Goal: Task Accomplishment & Management: Complete application form

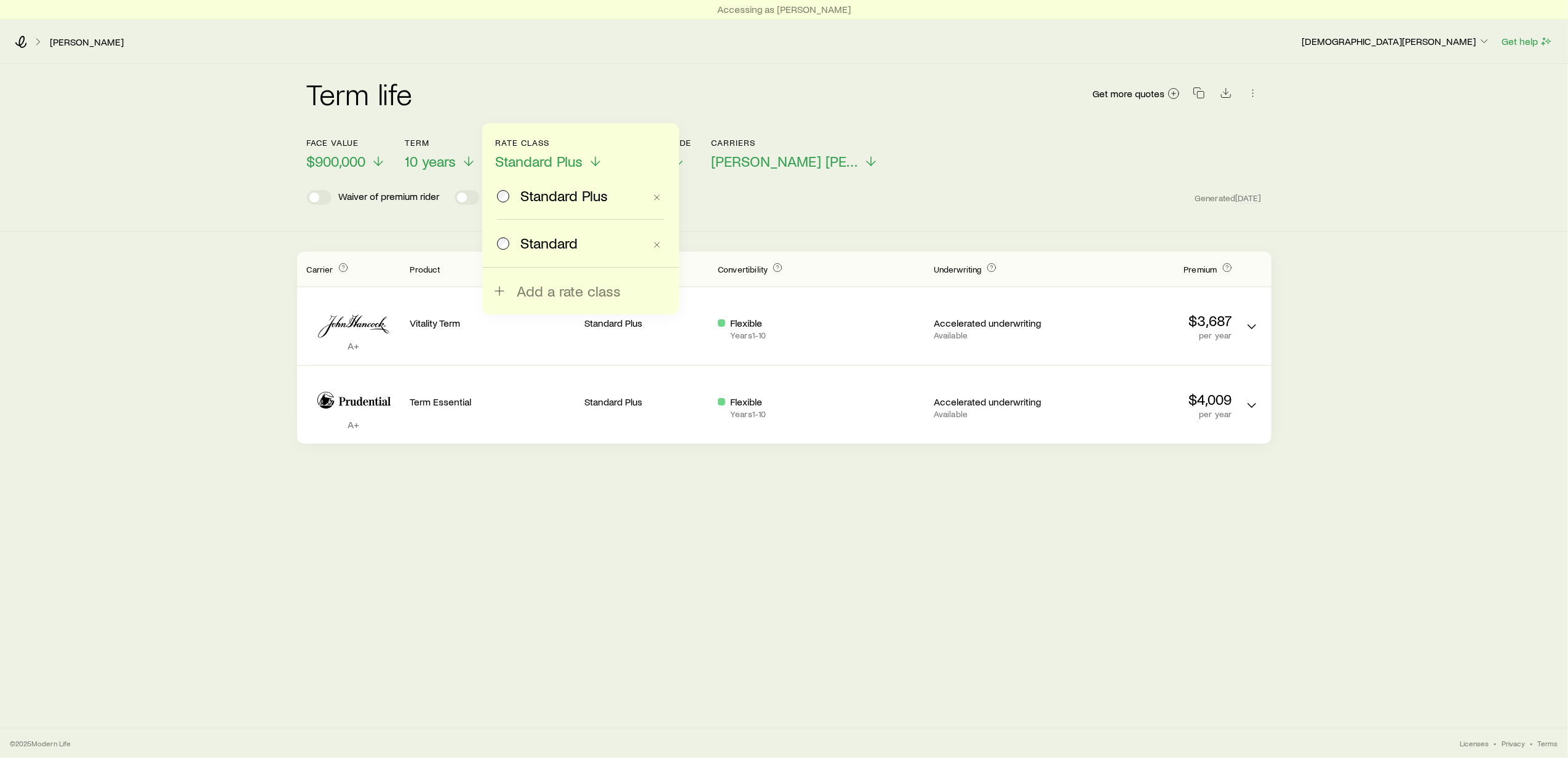
click at [245, 296] on div "Term life Get more quotes Face value $900,000 Term 10 years Rate Class Standard…" at bounding box center [784, 253] width 1568 height 380
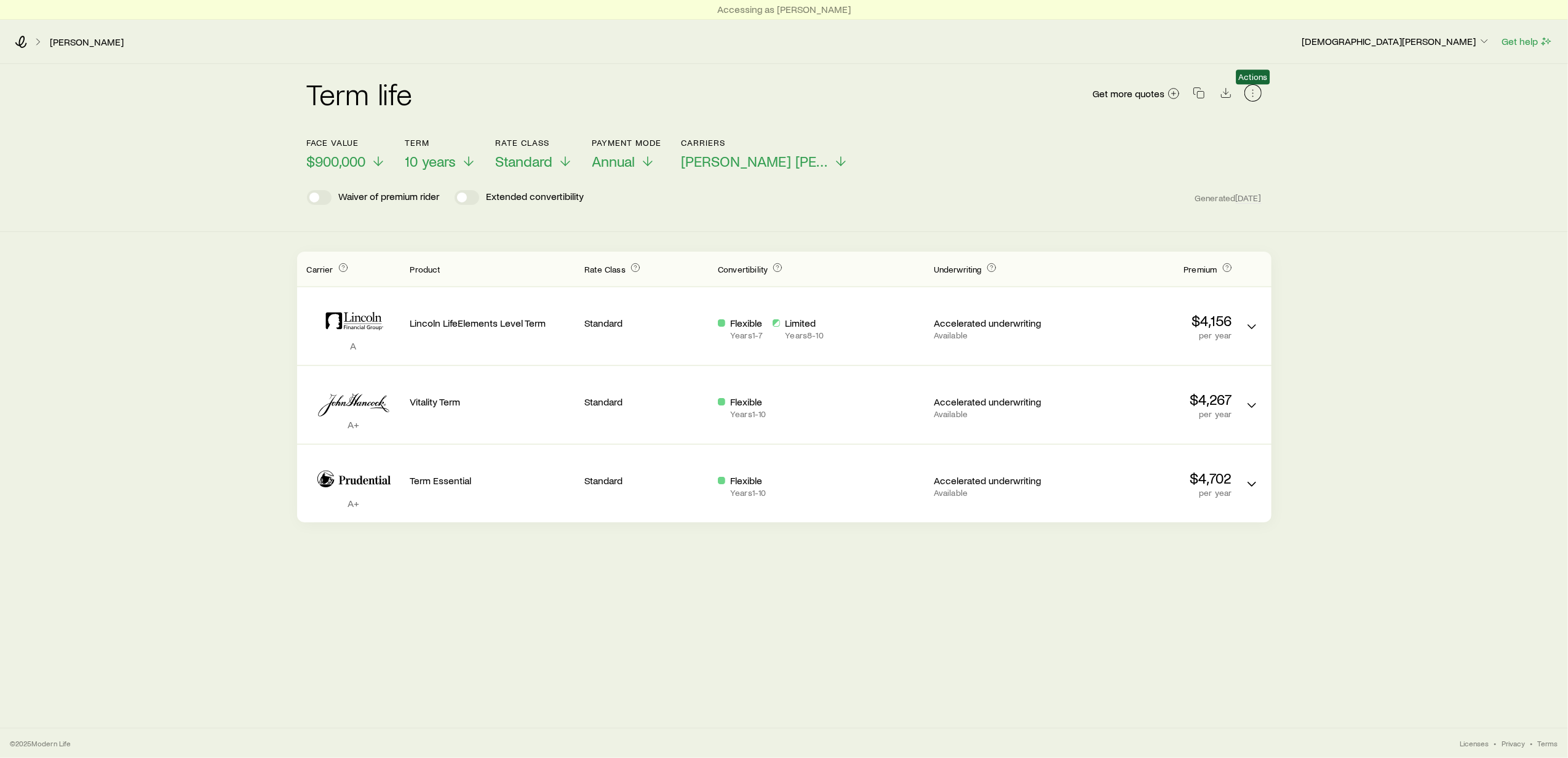
click at [1252, 91] on icon "button" at bounding box center [1253, 93] width 12 height 12
click at [62, 38] on link "[PERSON_NAME]" at bounding box center [87, 42] width 75 height 11
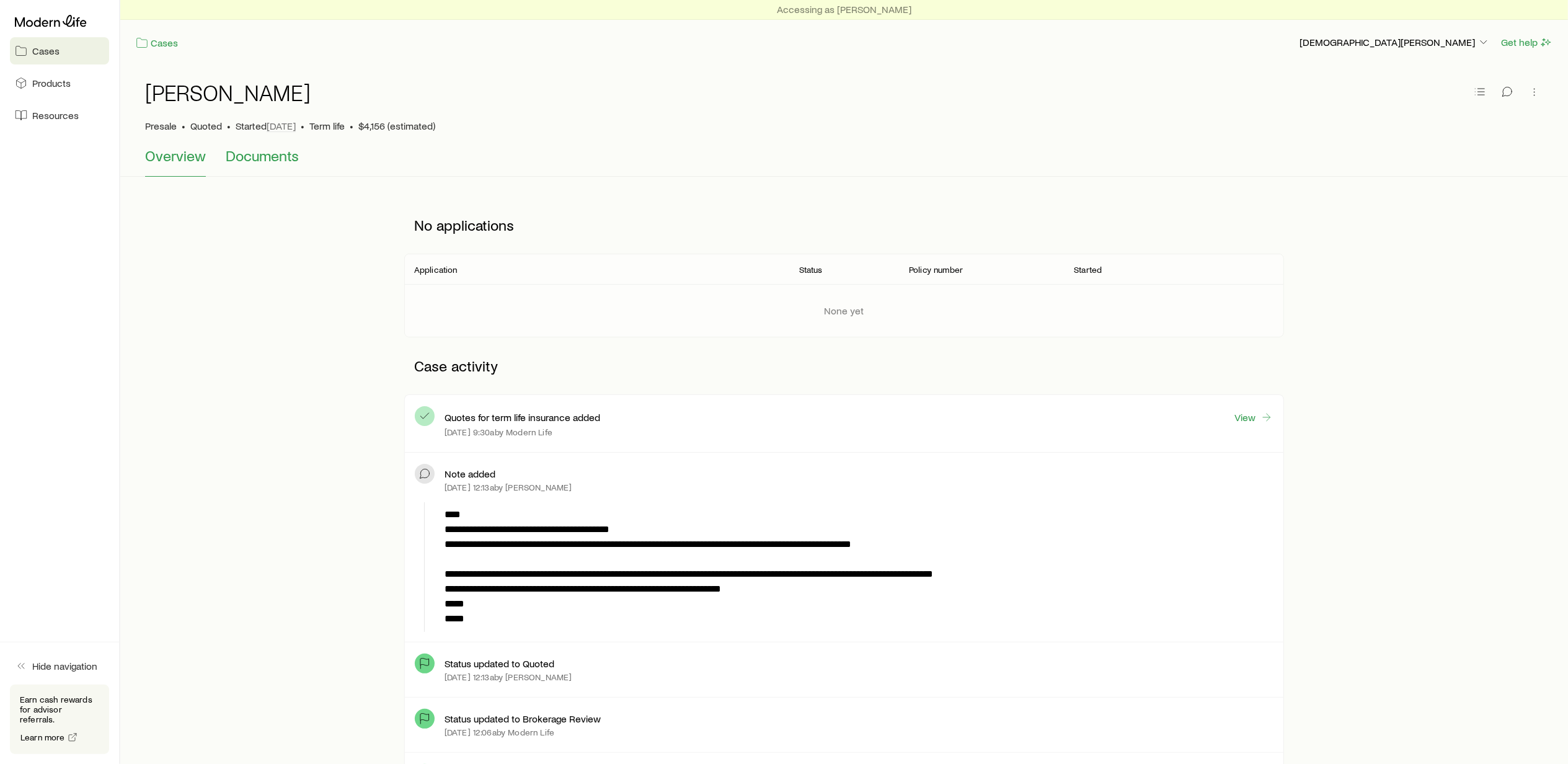
click at [267, 157] on span "Documents" at bounding box center [262, 156] width 73 height 18
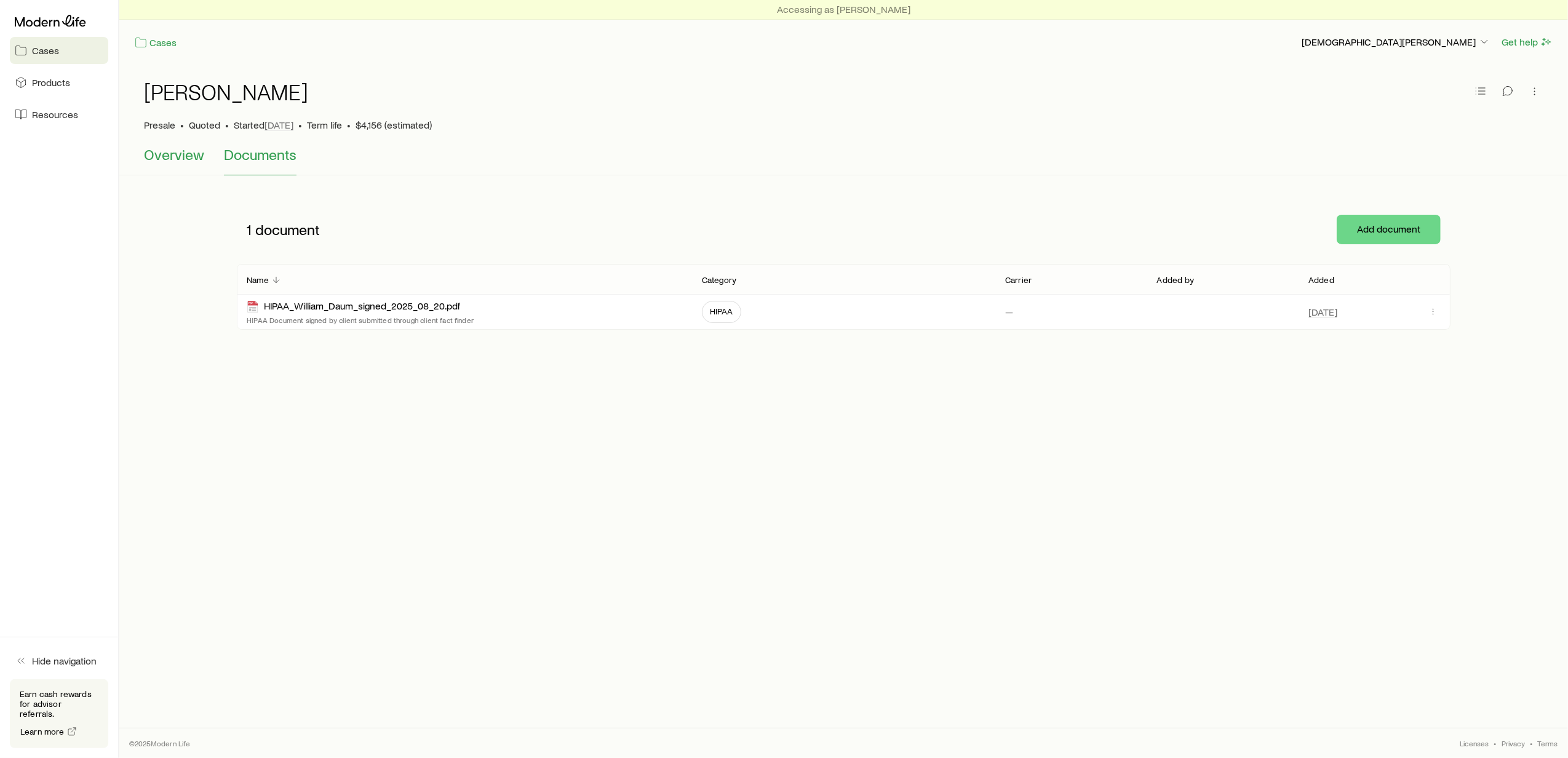
click at [179, 157] on span "Overview" at bounding box center [174, 155] width 60 height 17
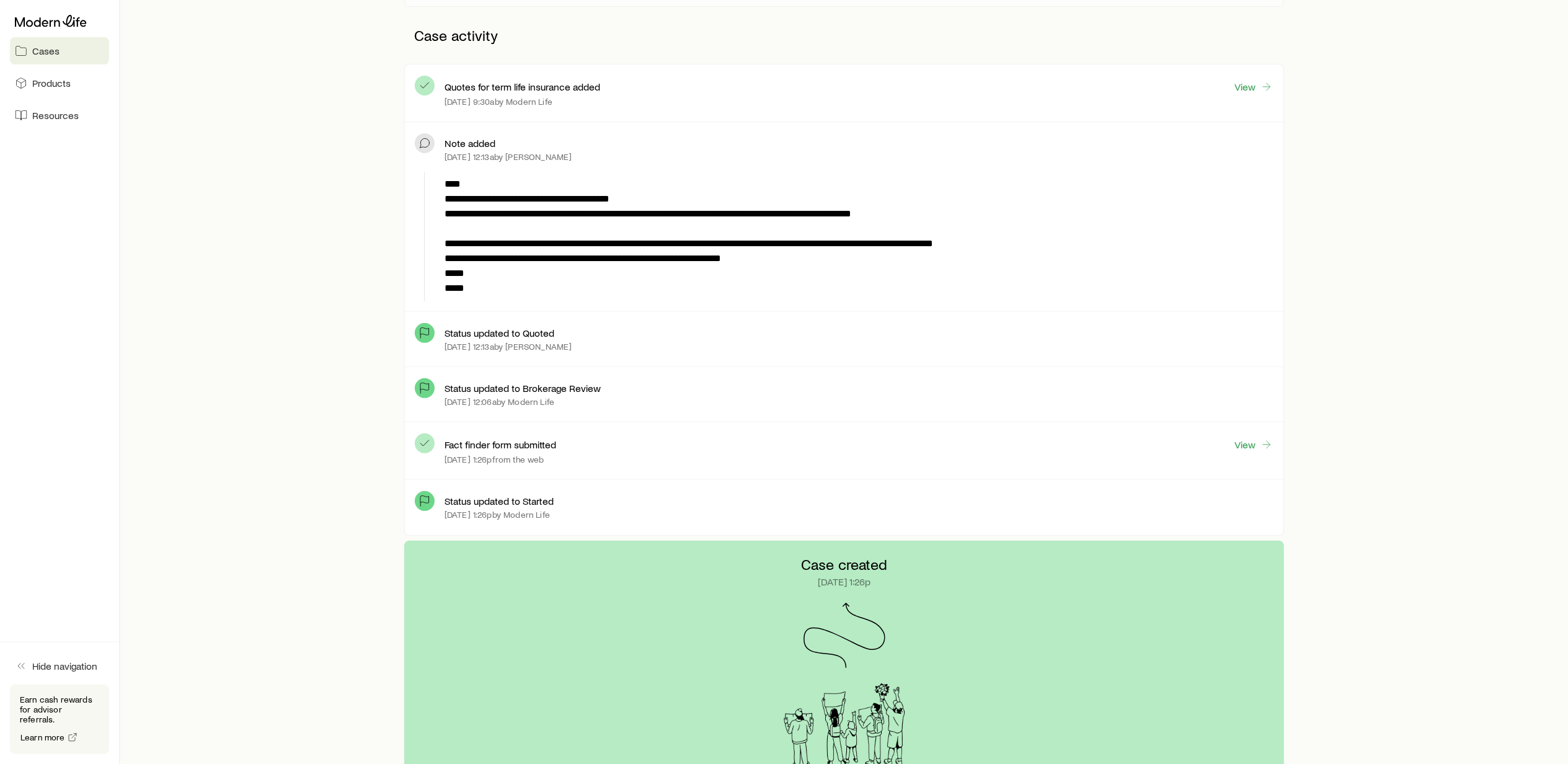
scroll to position [413, 0]
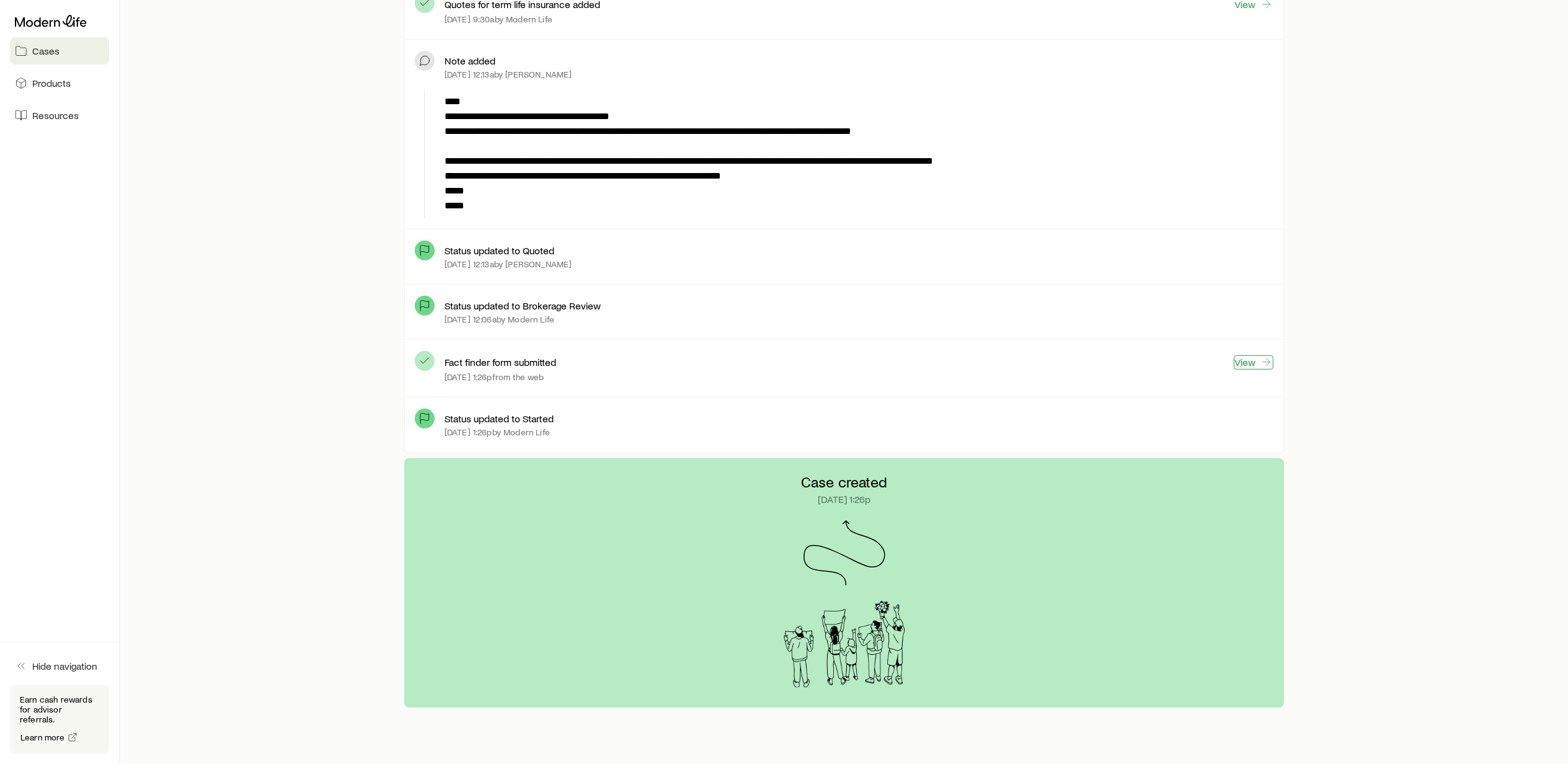
click at [1248, 364] on link "View" at bounding box center [1253, 362] width 40 height 14
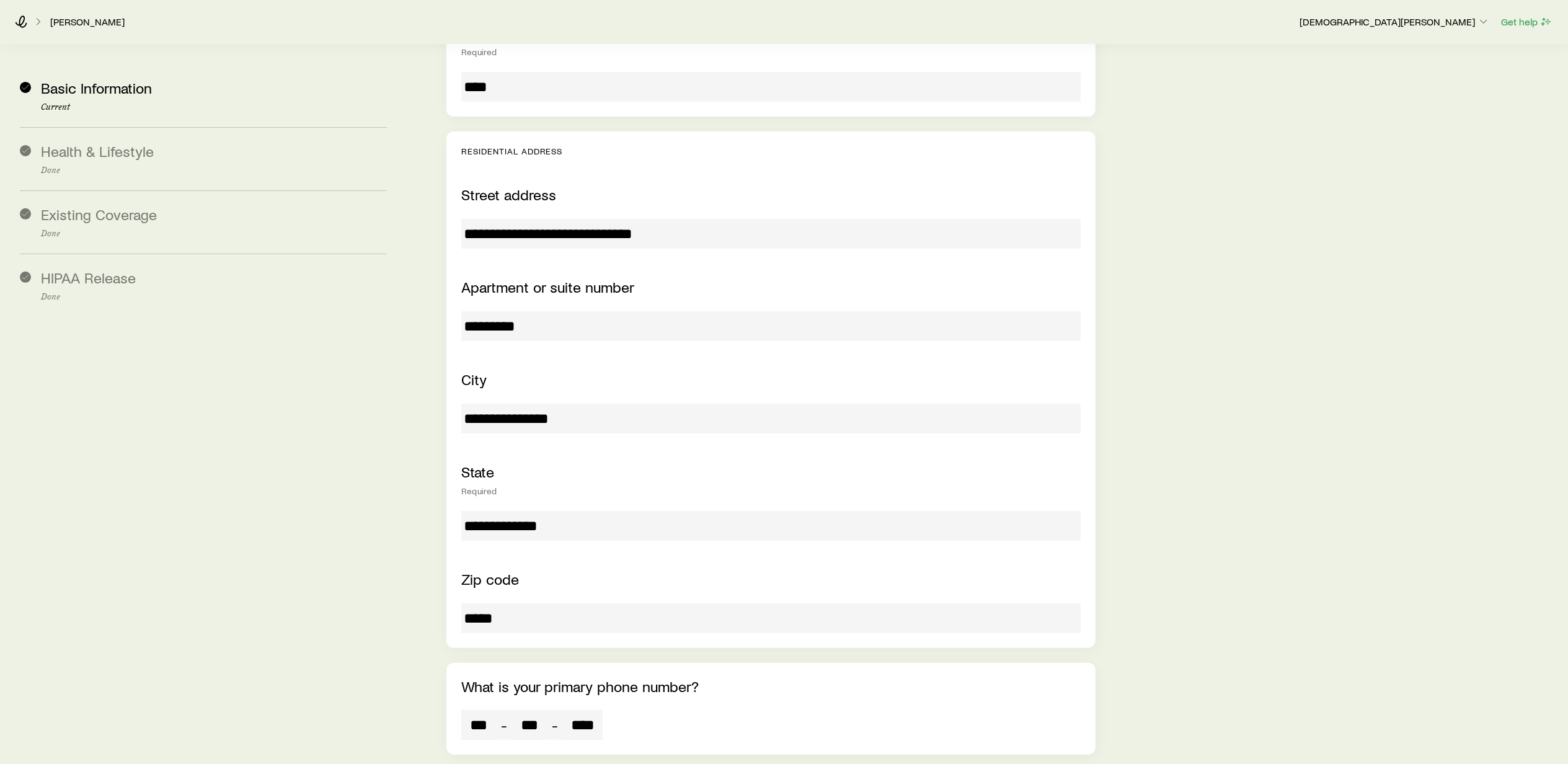
scroll to position [413, 0]
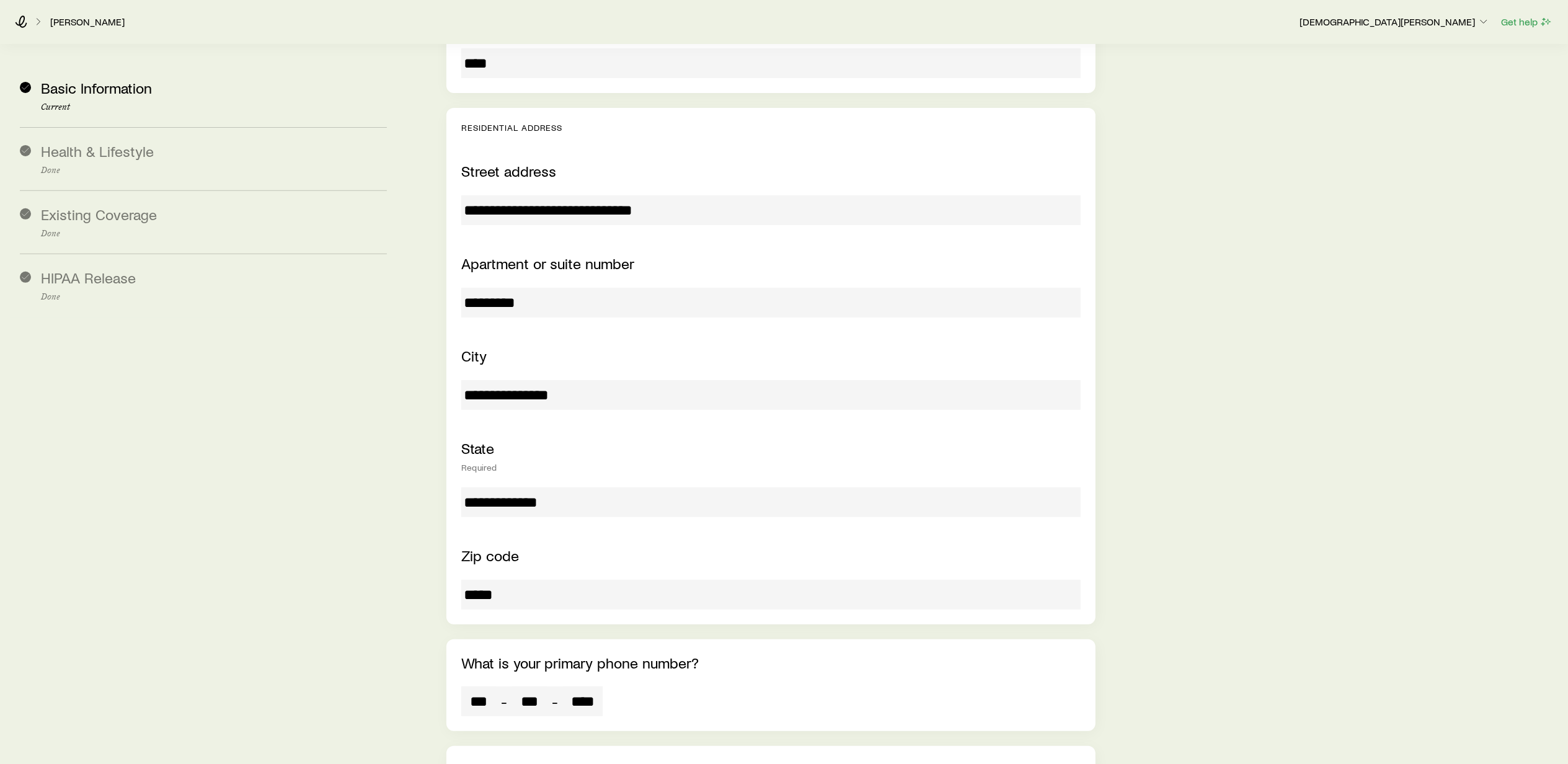
click at [79, 26] on link "[PERSON_NAME]" at bounding box center [87, 22] width 76 height 12
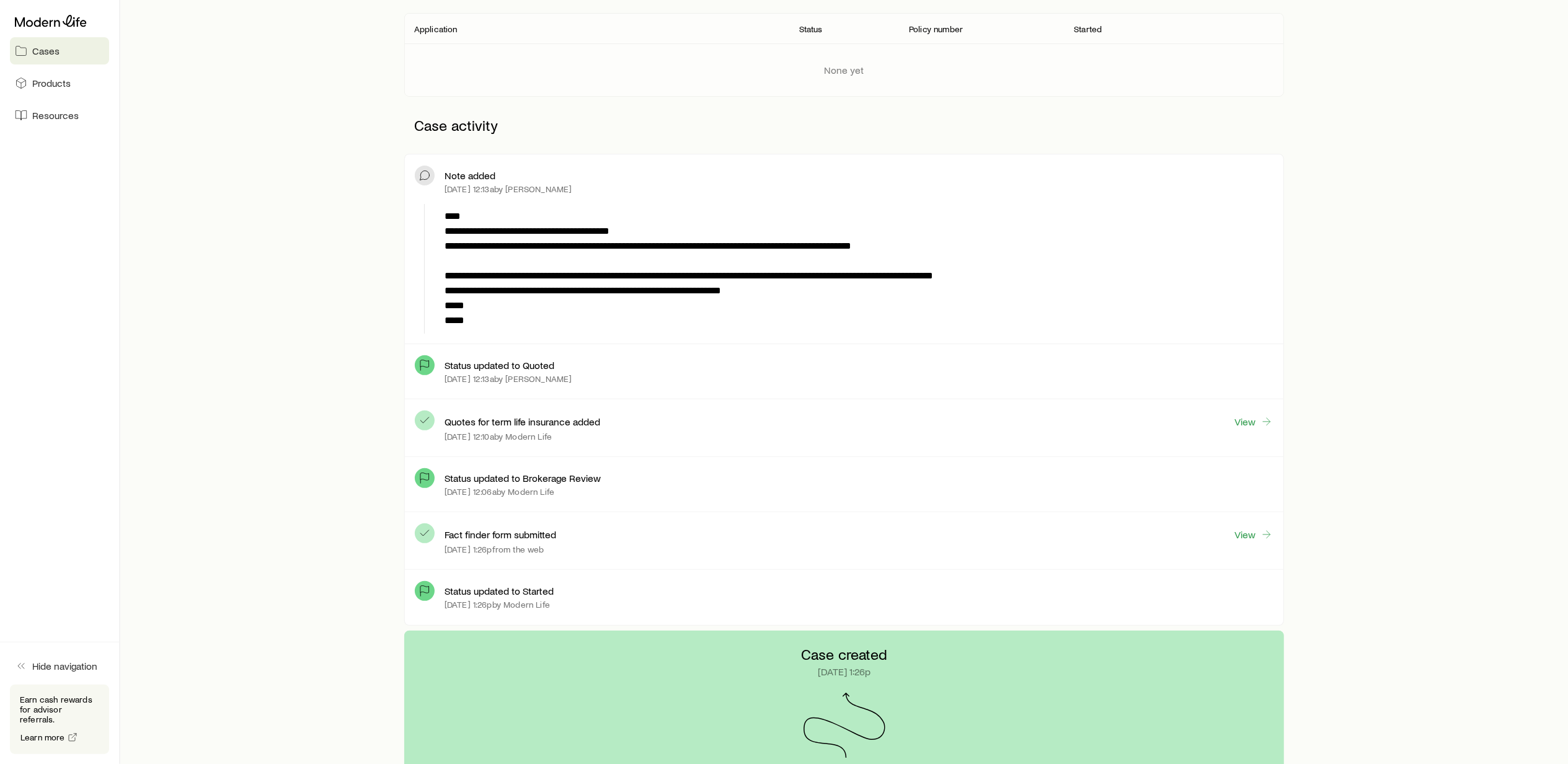
scroll to position [248, 0]
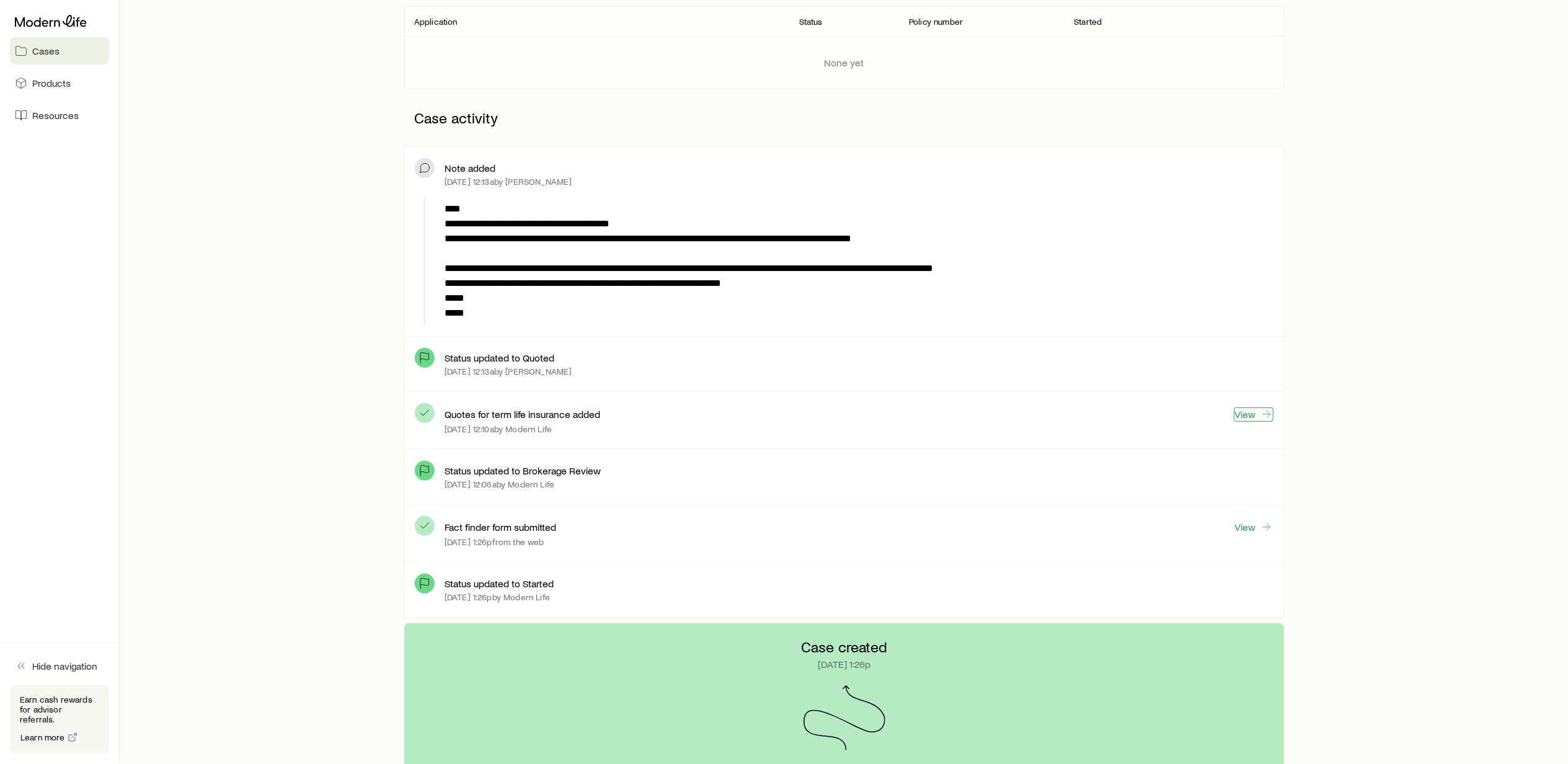
click at [1236, 416] on link "View" at bounding box center [1253, 415] width 40 height 14
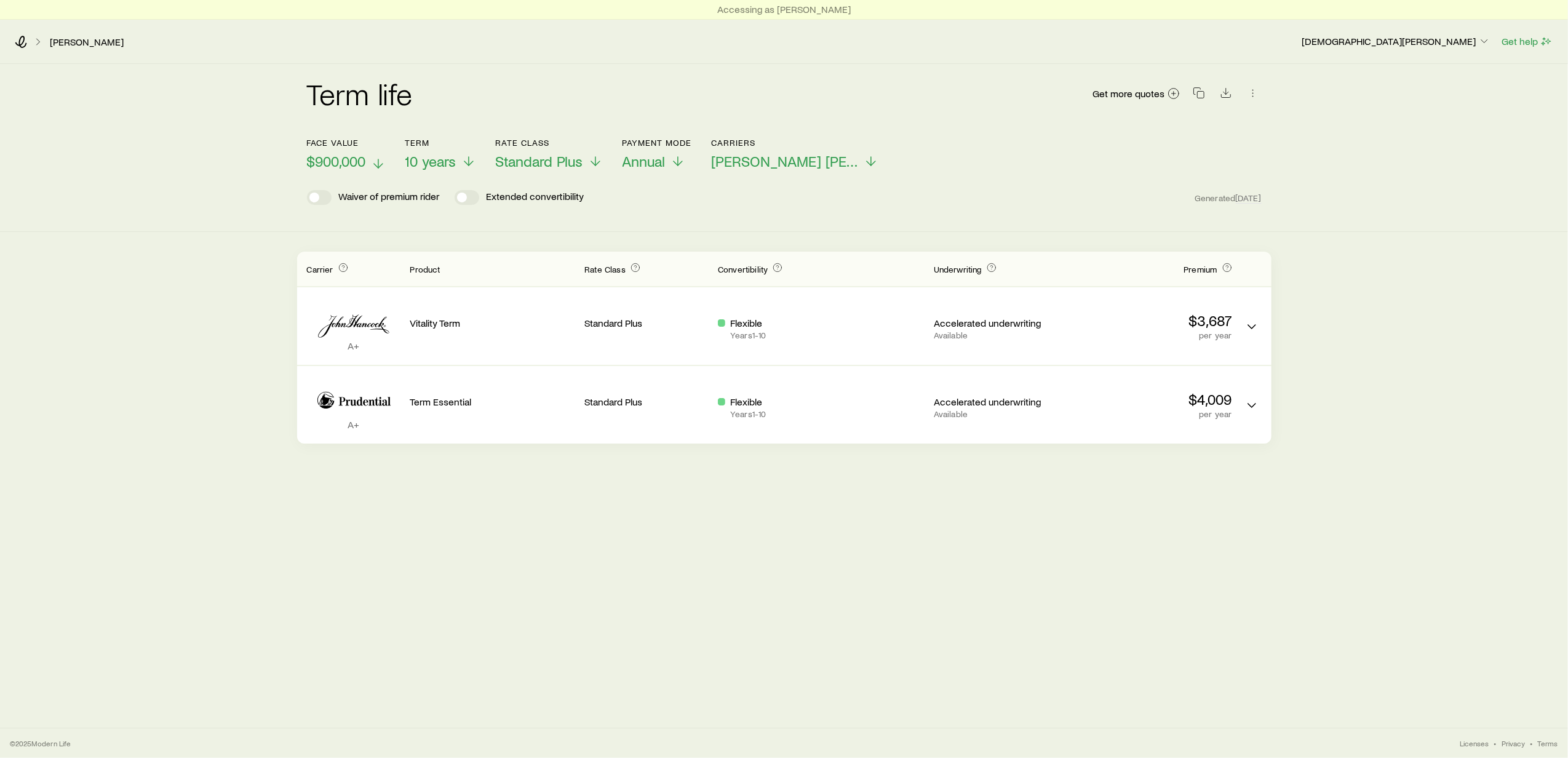
click at [374, 163] on icon at bounding box center [378, 164] width 15 height 15
click at [603, 161] on icon at bounding box center [606, 164] width 15 height 15
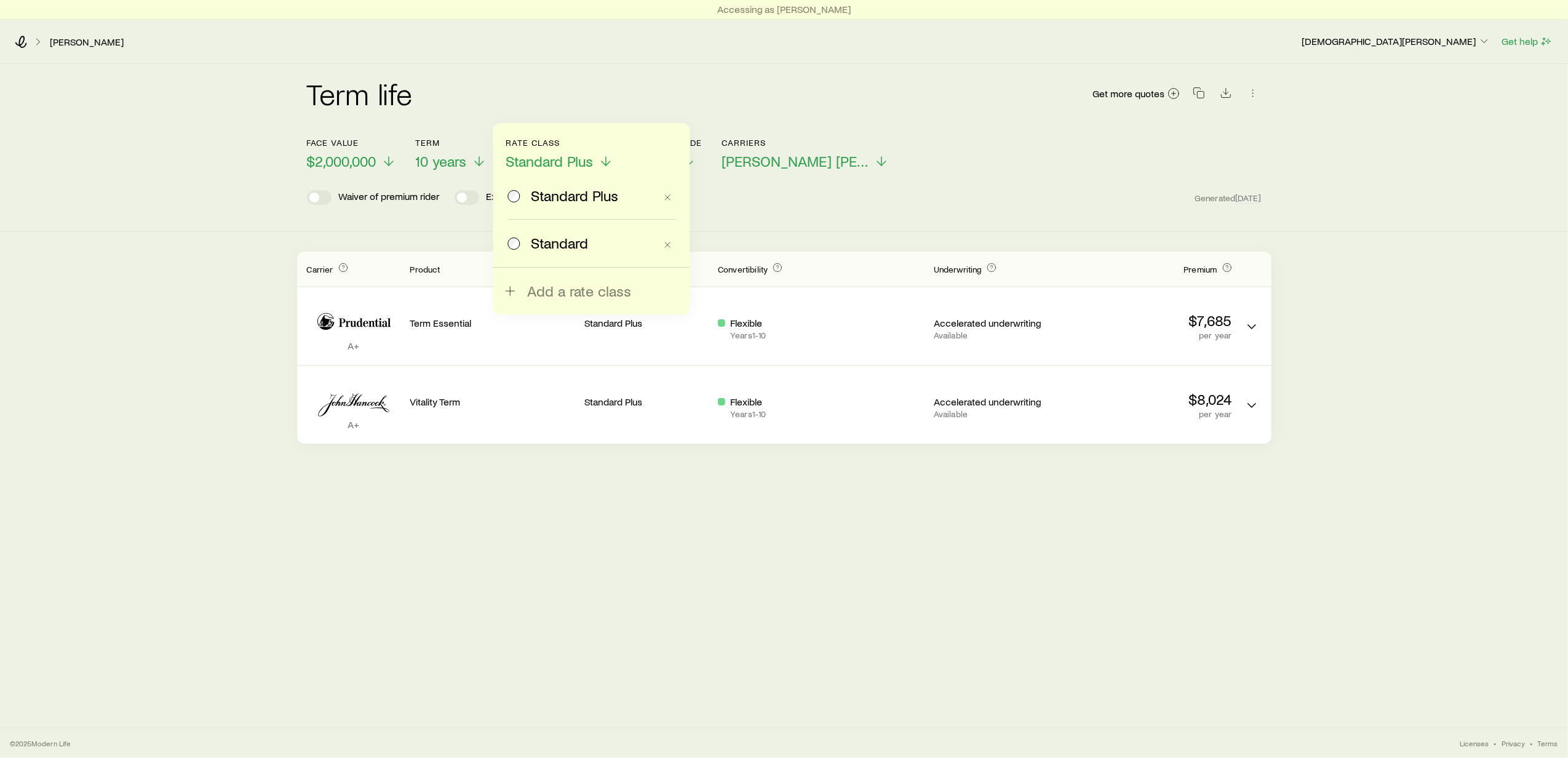
click at [512, 237] on span at bounding box center [514, 243] width 13 height 17
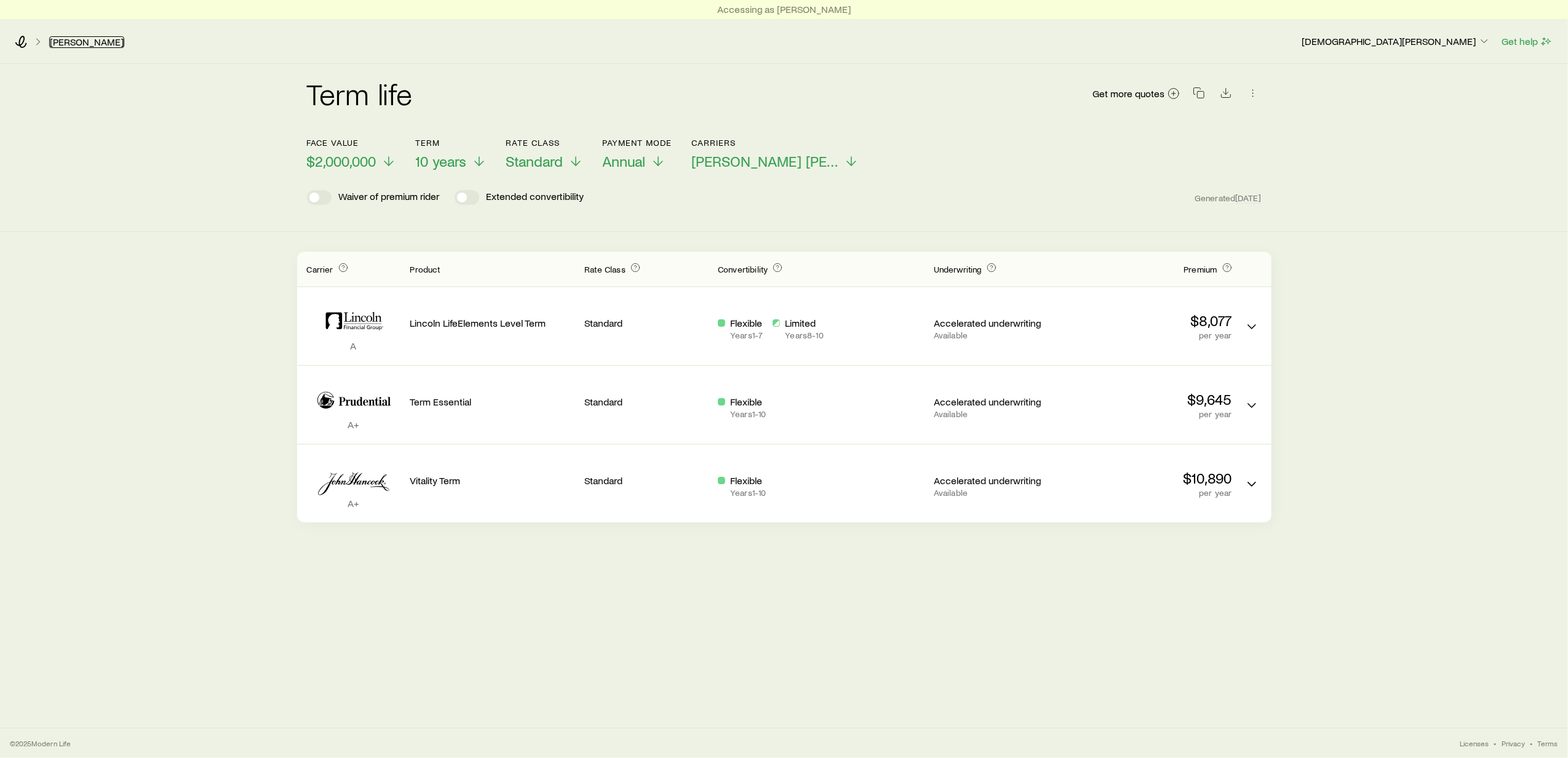
click at [69, 38] on link "[PERSON_NAME]" at bounding box center [87, 42] width 75 height 11
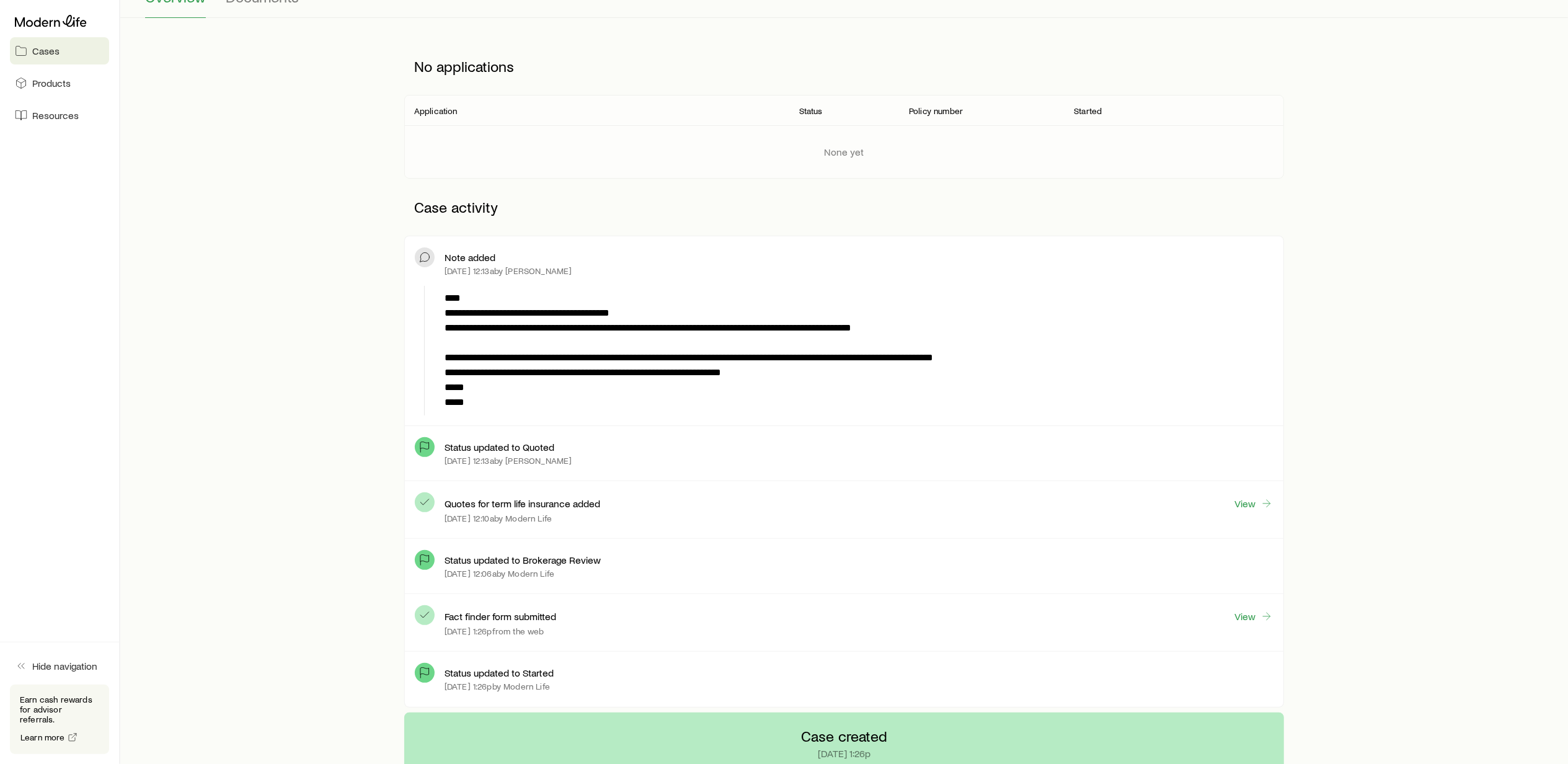
scroll to position [248, 0]
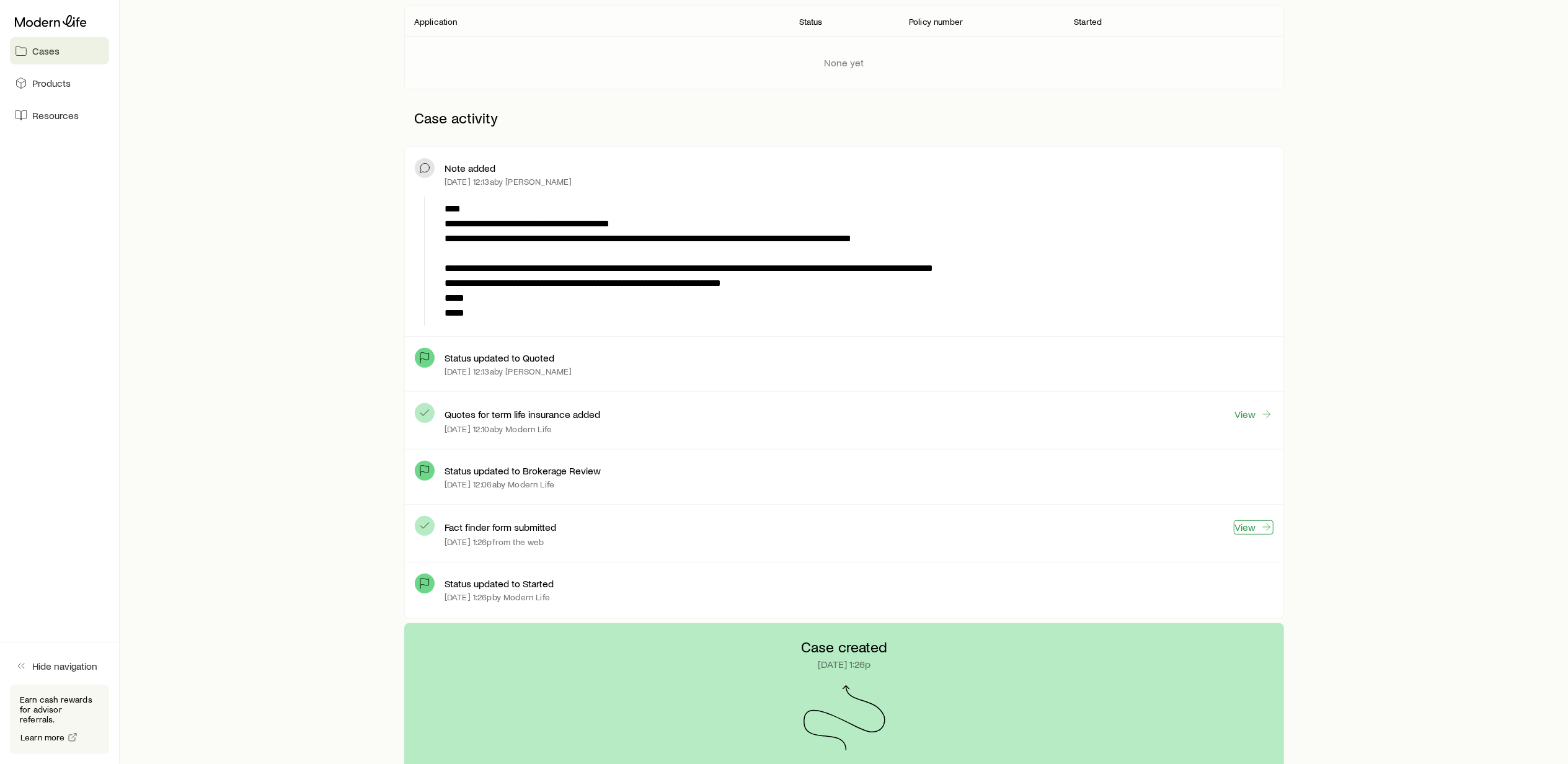
click at [1248, 526] on link "View" at bounding box center [1253, 527] width 40 height 14
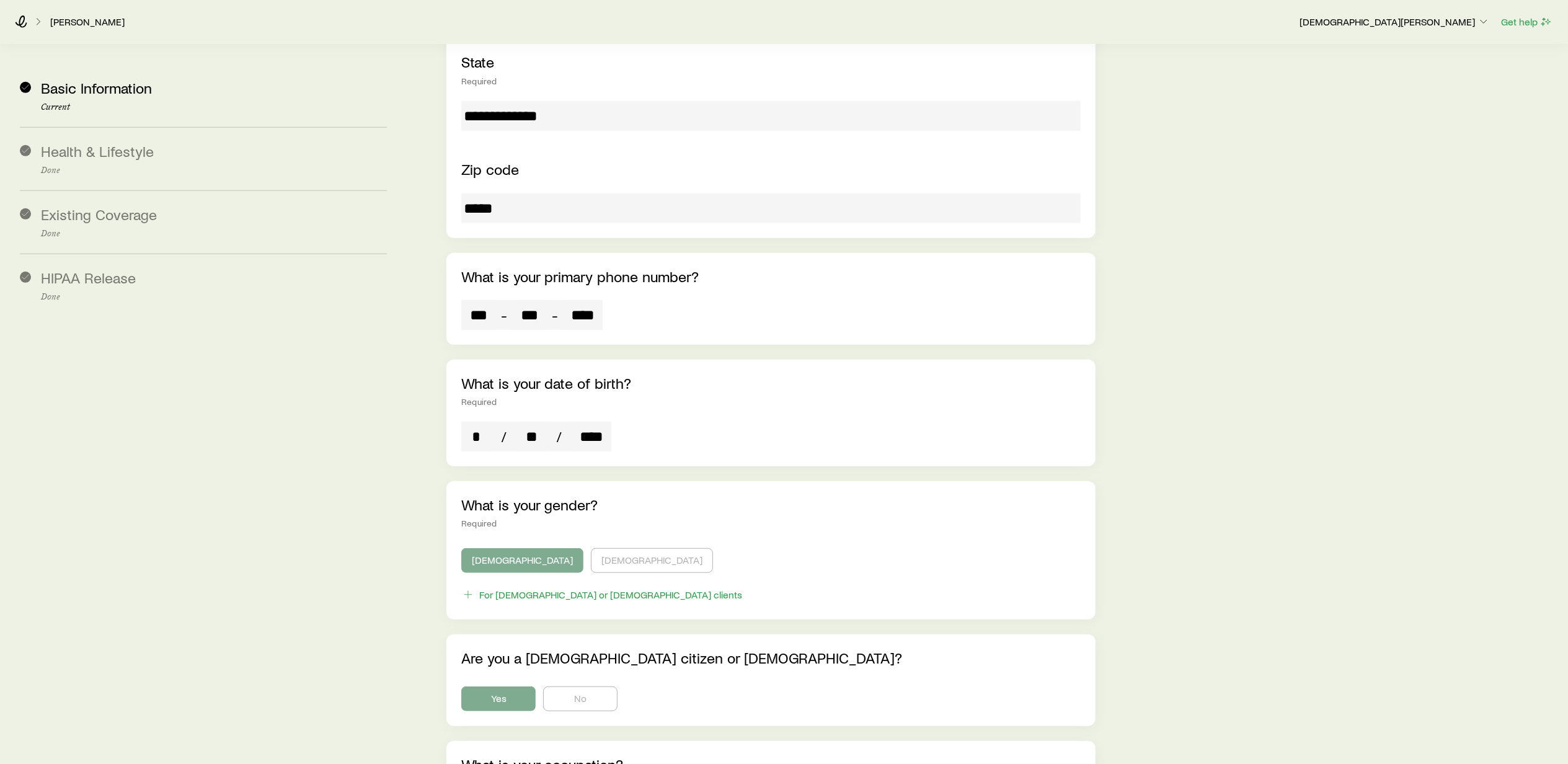
scroll to position [827, 0]
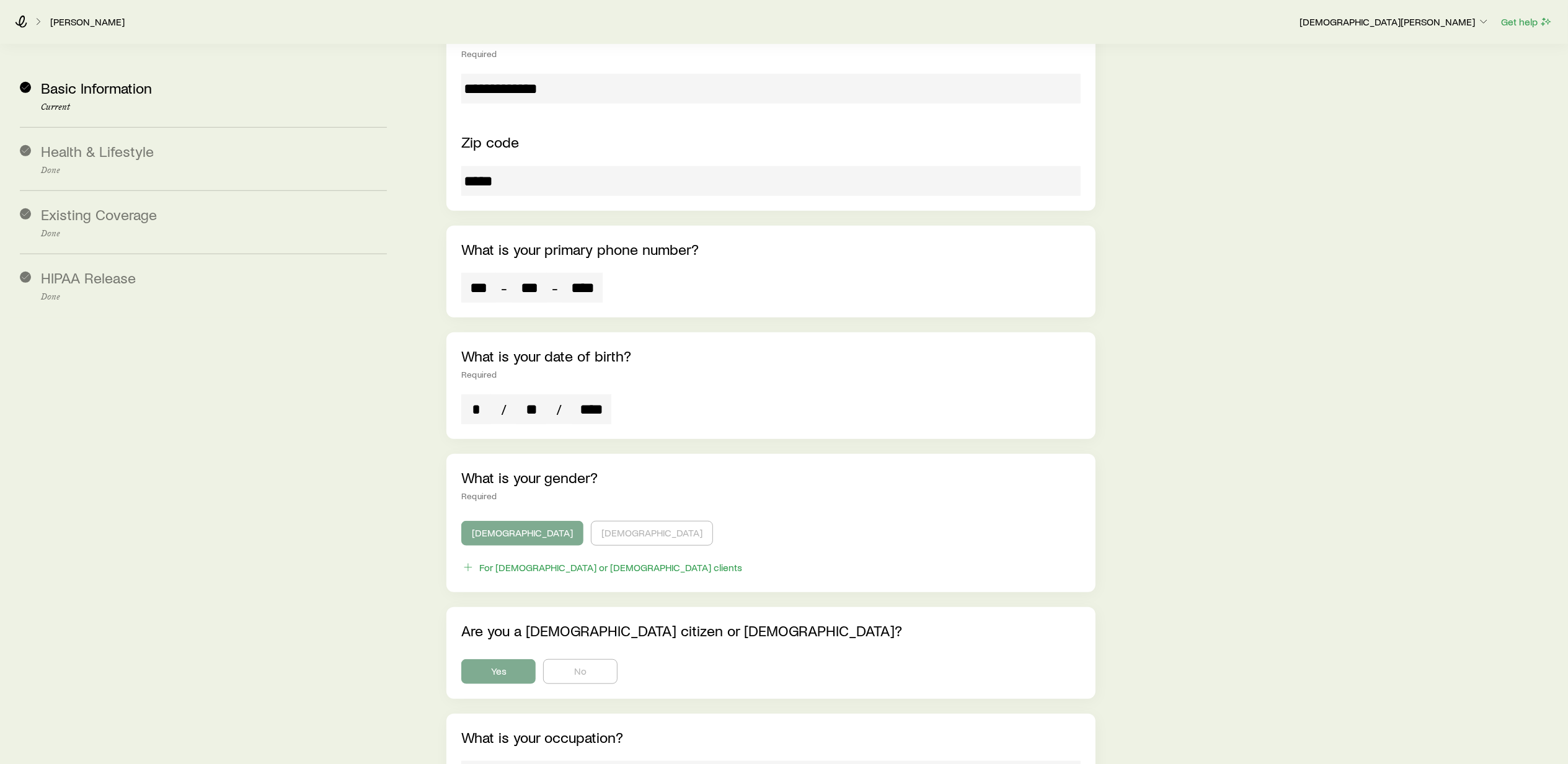
click at [429, 487] on div "**********" at bounding box center [984, 545] width 1146 height 2555
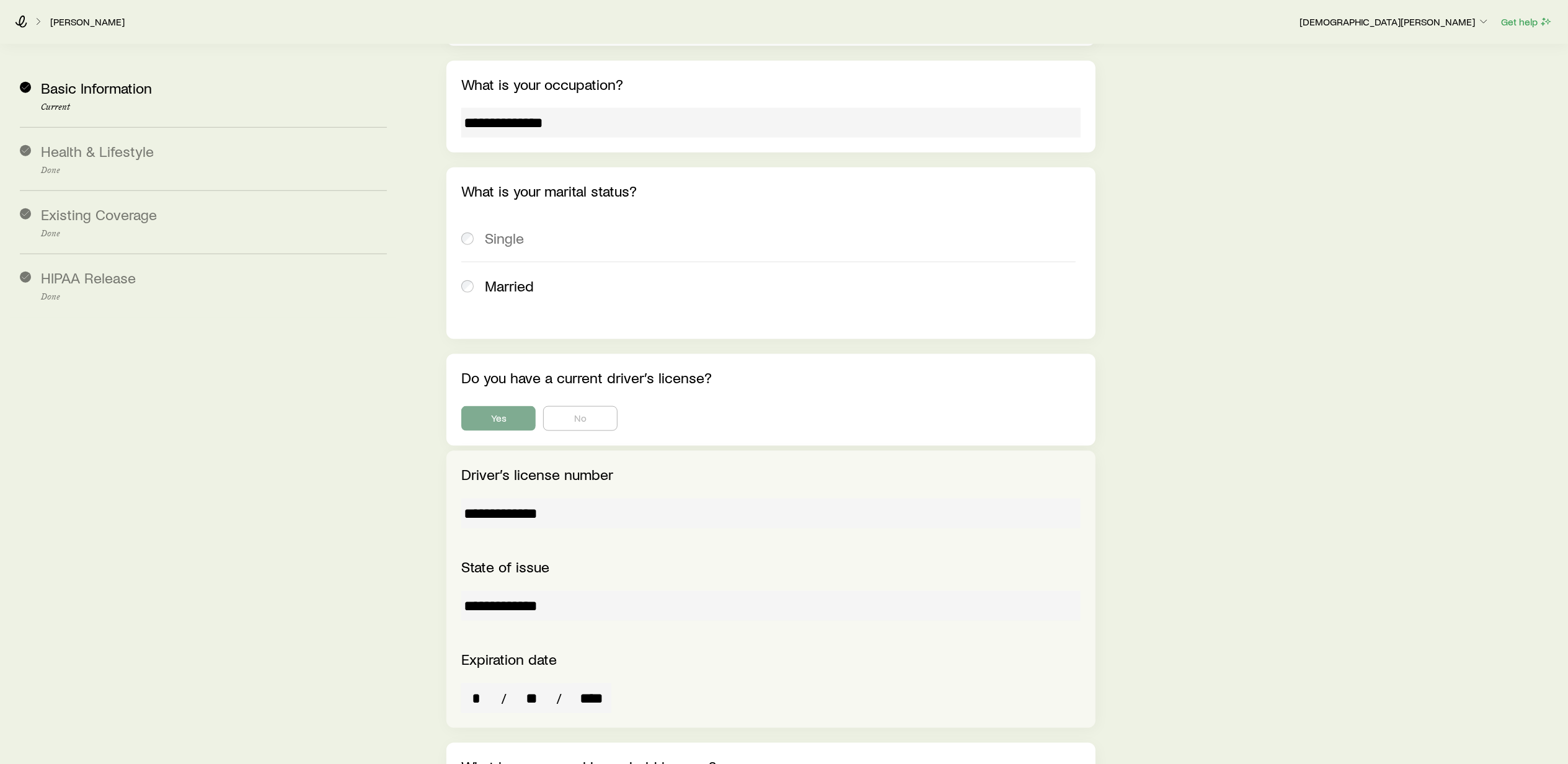
scroll to position [1489, 0]
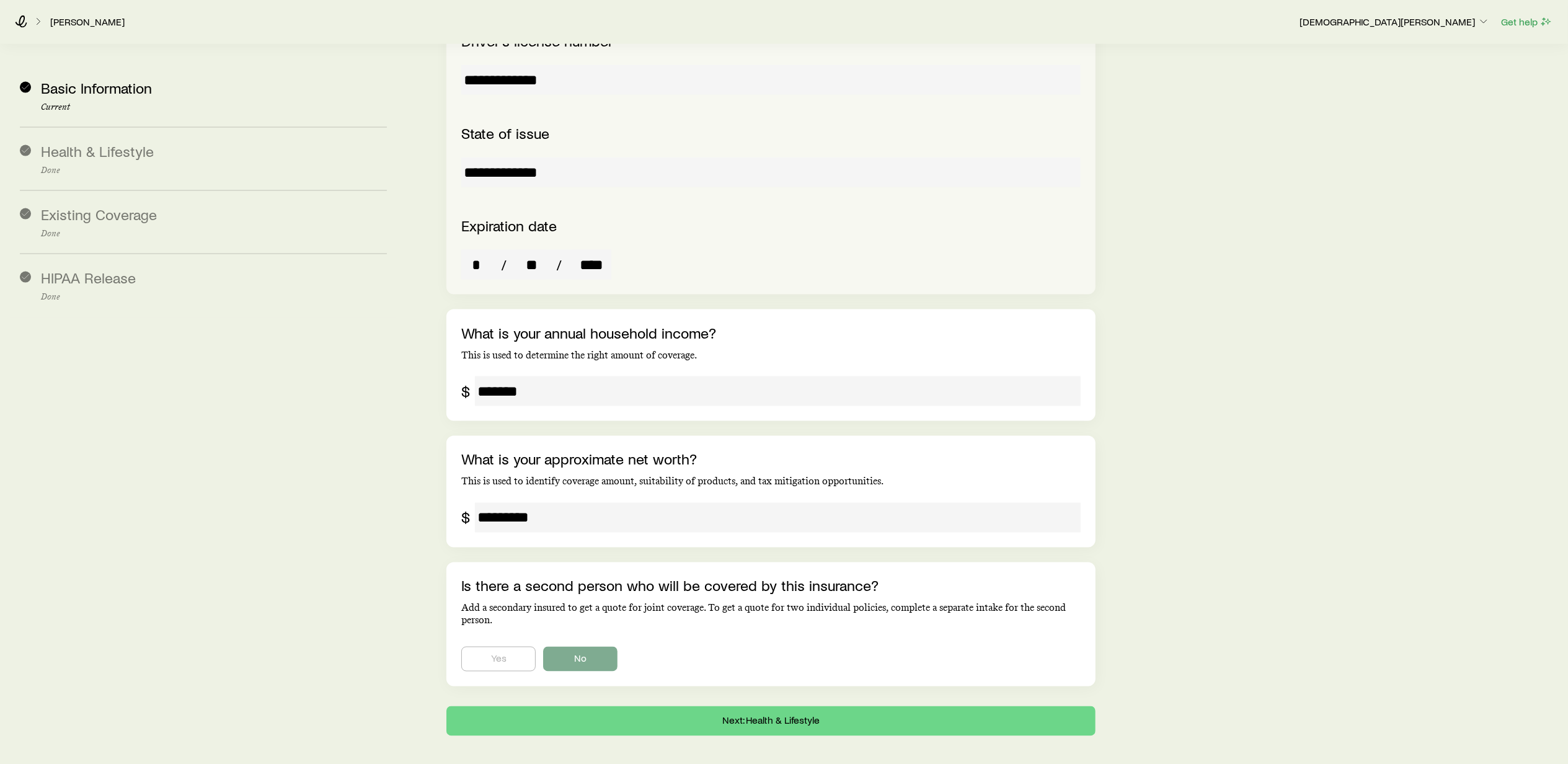
scroll to position [1916, 0]
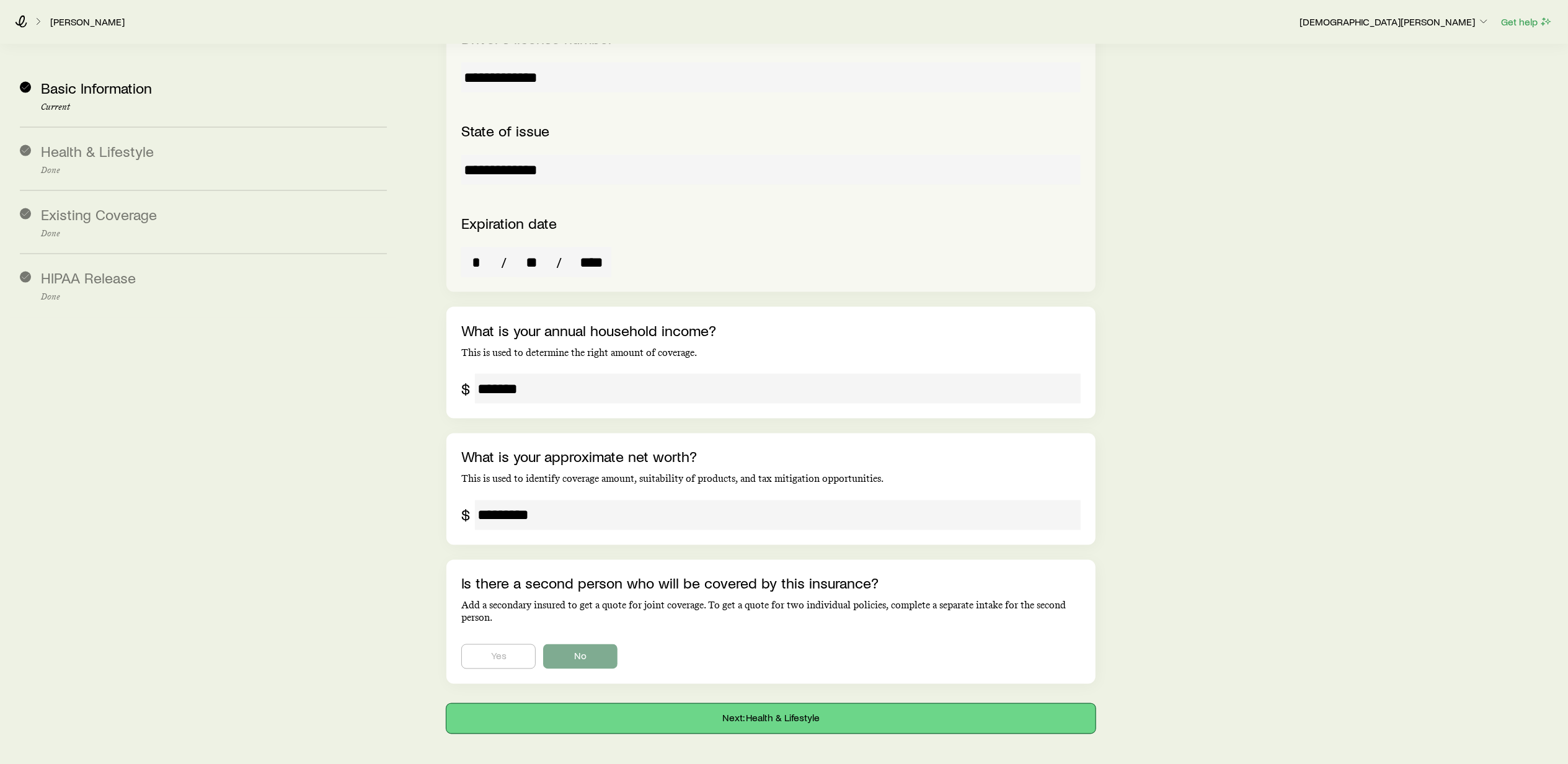
click at [759, 704] on button "Next: Health & Lifestyle" at bounding box center [770, 719] width 649 height 30
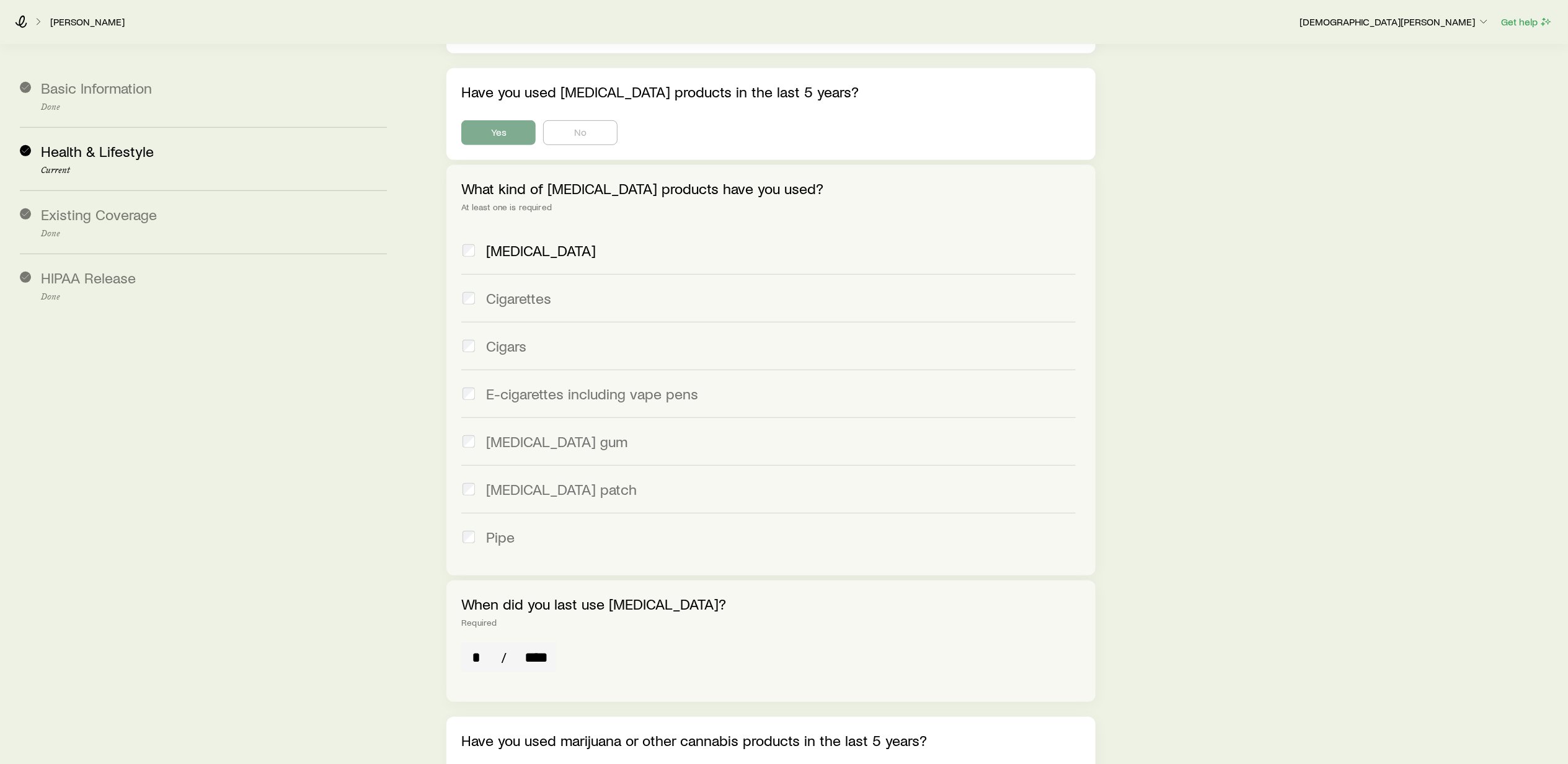
scroll to position [578, 0]
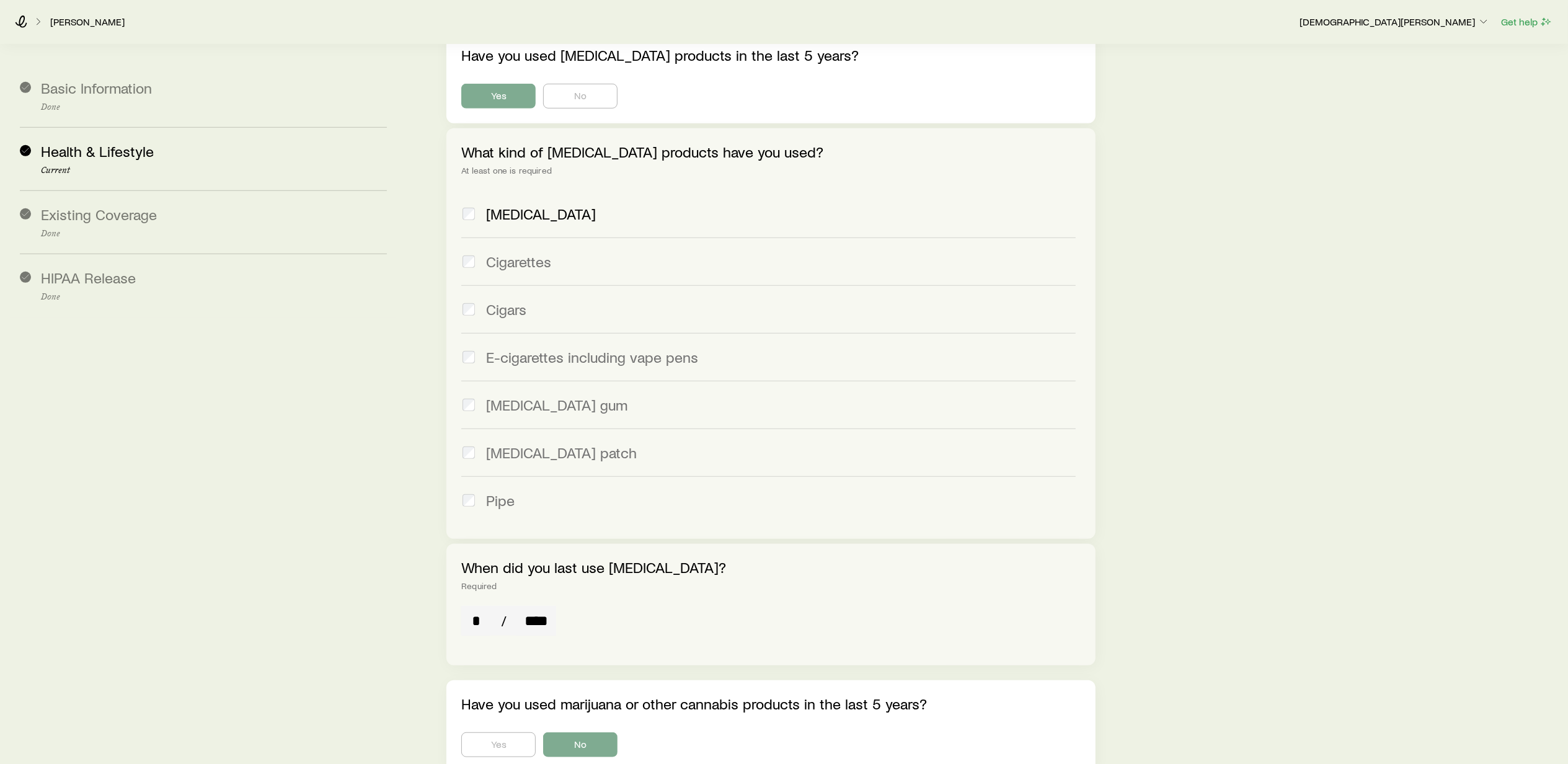
drag, startPoint x: 951, startPoint y: 660, endPoint x: 957, endPoint y: 658, distance: 6.3
click at [956, 681] on div "Have you used marijuana or other cannabis products in the last 5 years? Yes No" at bounding box center [770, 727] width 649 height 92
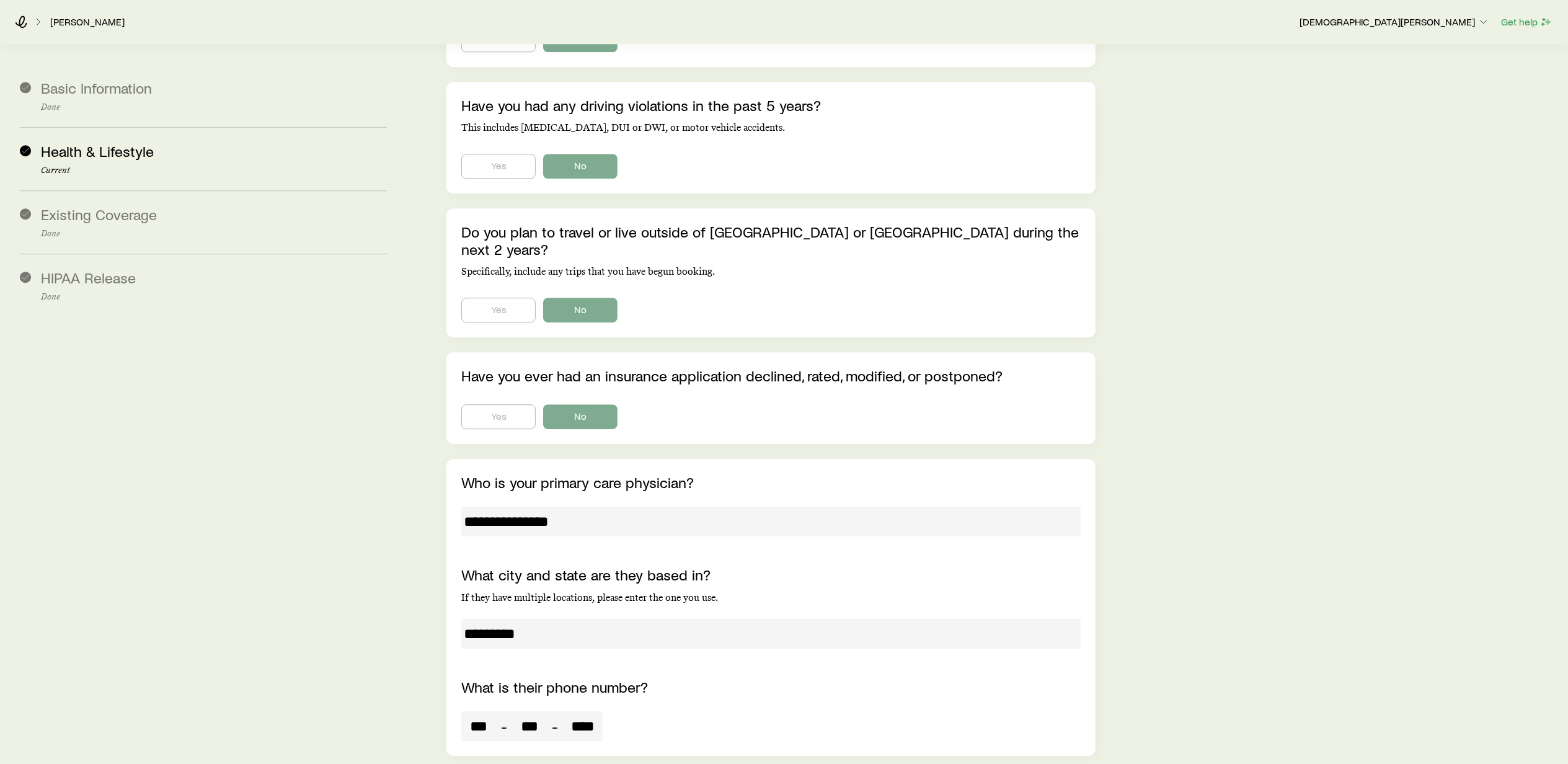
scroll to position [3473, 0]
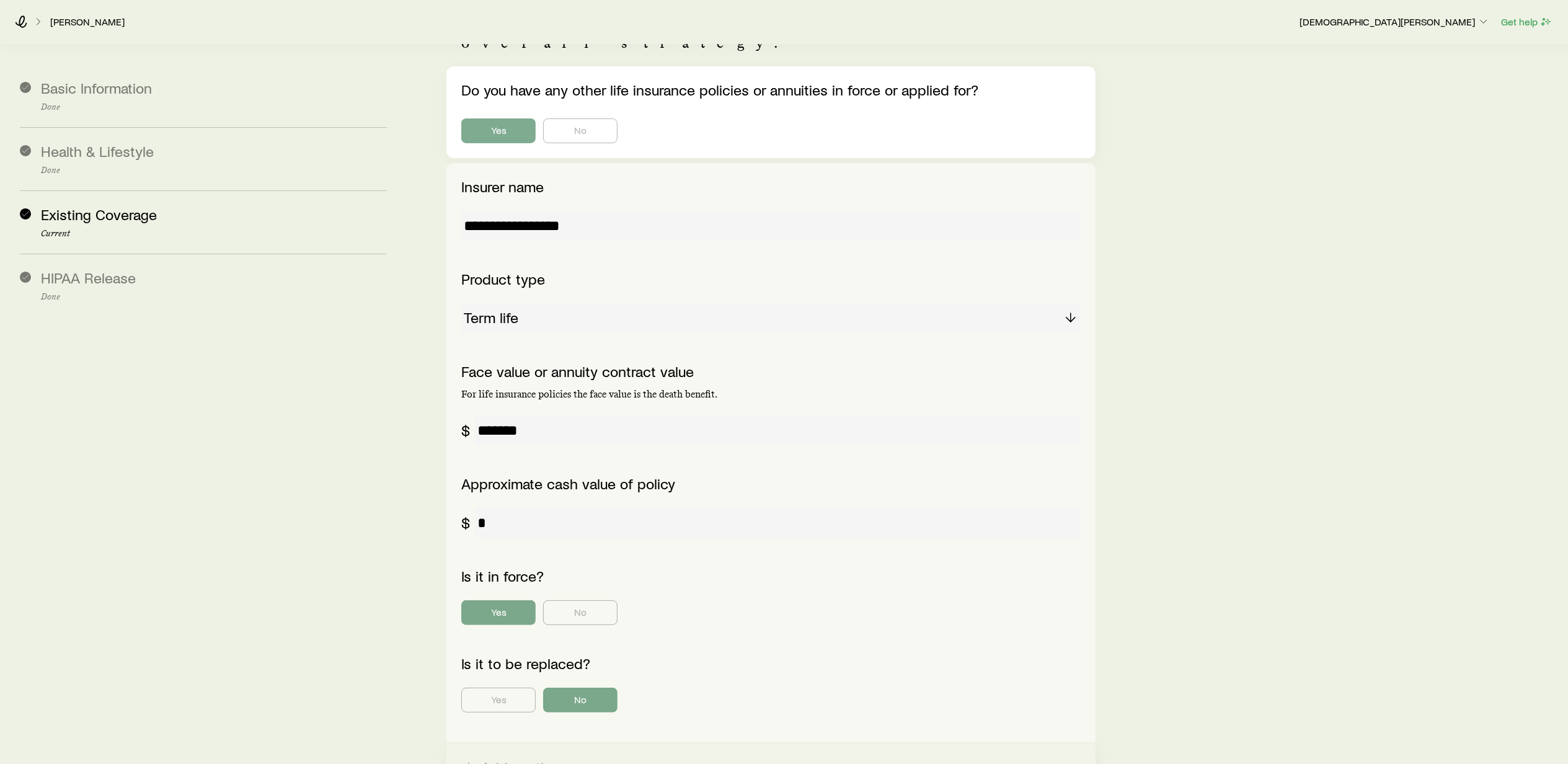
scroll to position [165, 0]
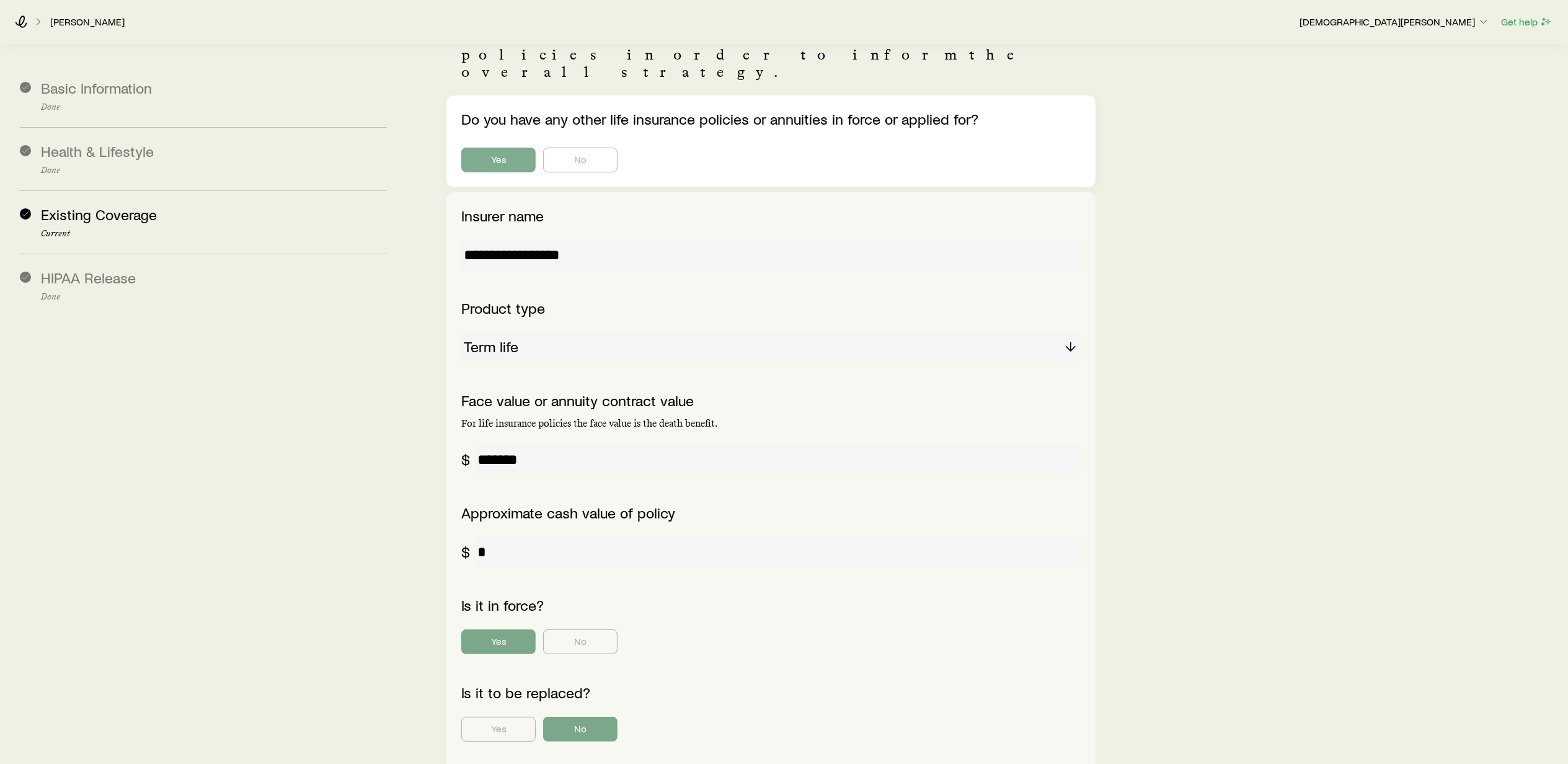
click at [1136, 533] on div "**********" at bounding box center [984, 407] width 1146 height 955
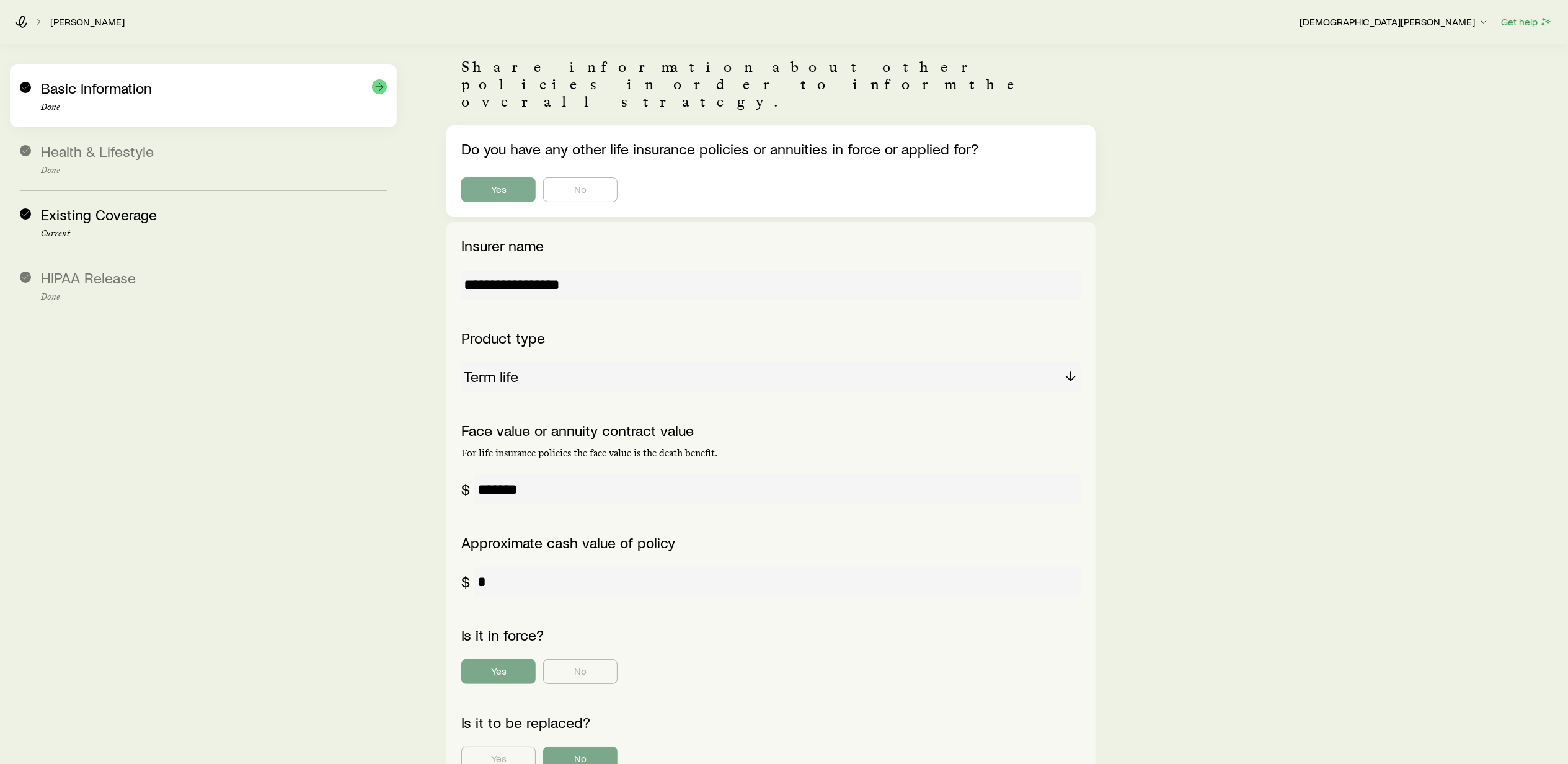
scroll to position [70, 0]
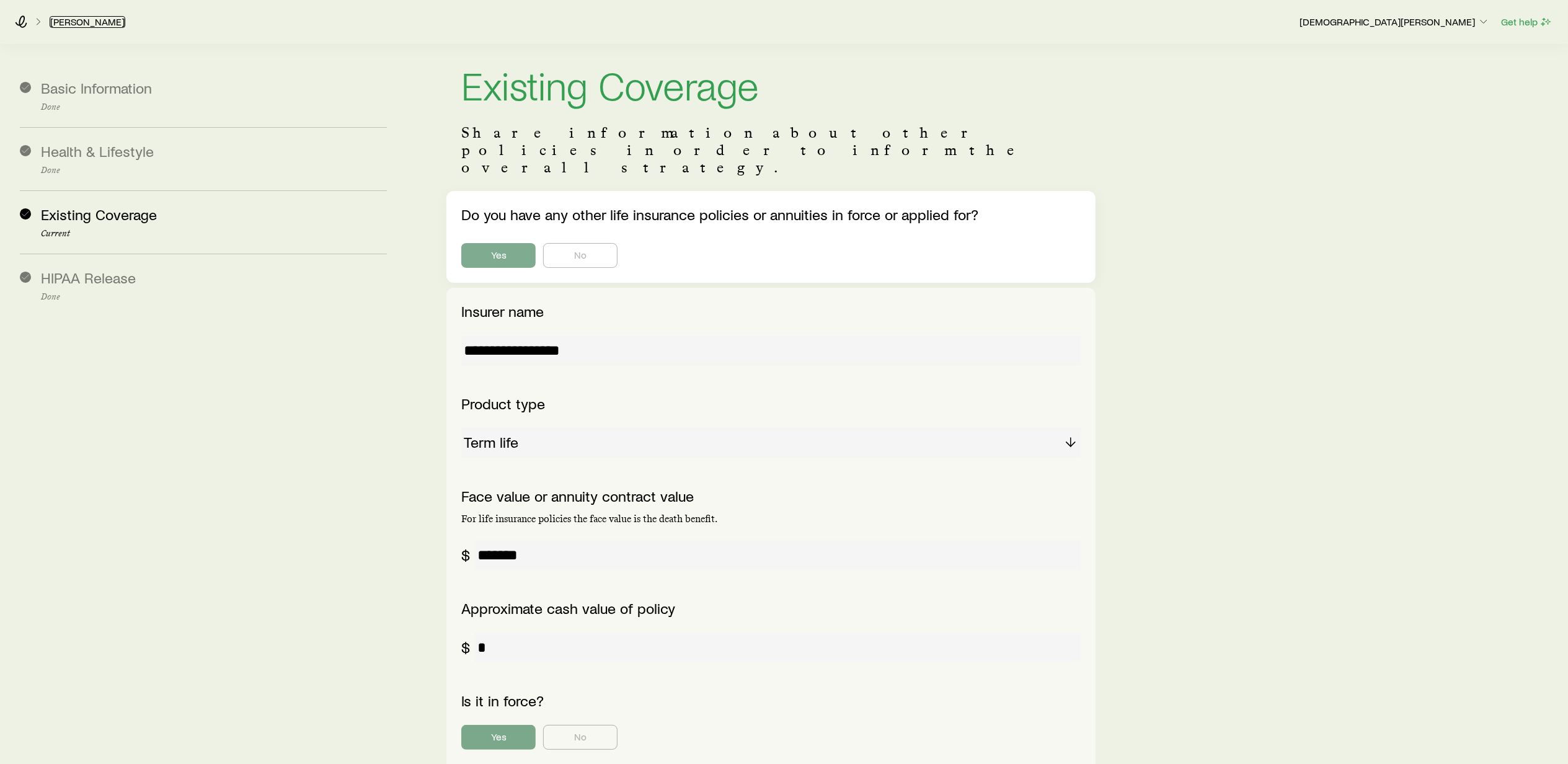
click at [82, 18] on link "[PERSON_NAME]" at bounding box center [87, 22] width 76 height 12
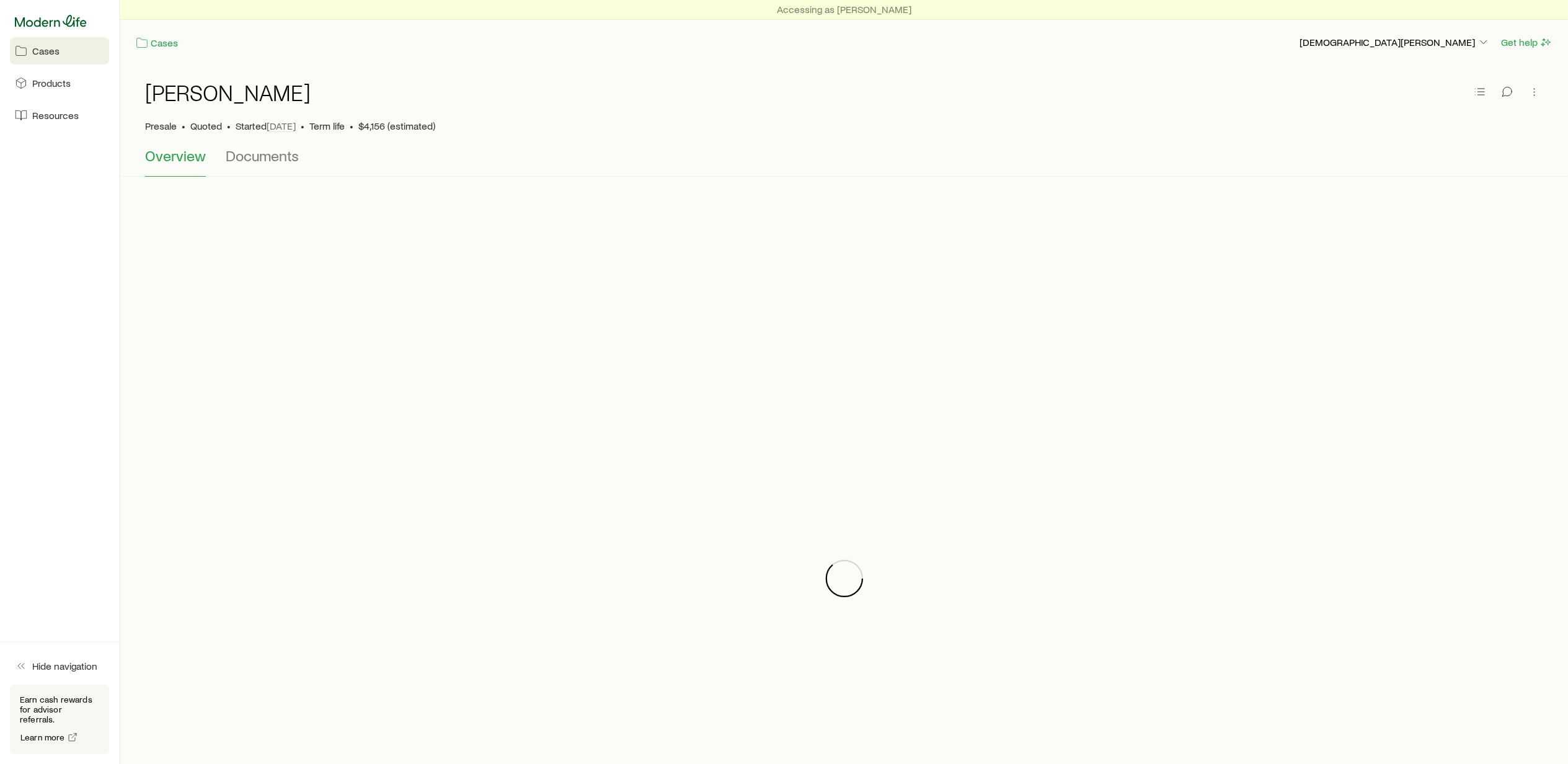
click at [35, 16] on div at bounding box center [60, 21] width 100 height 22
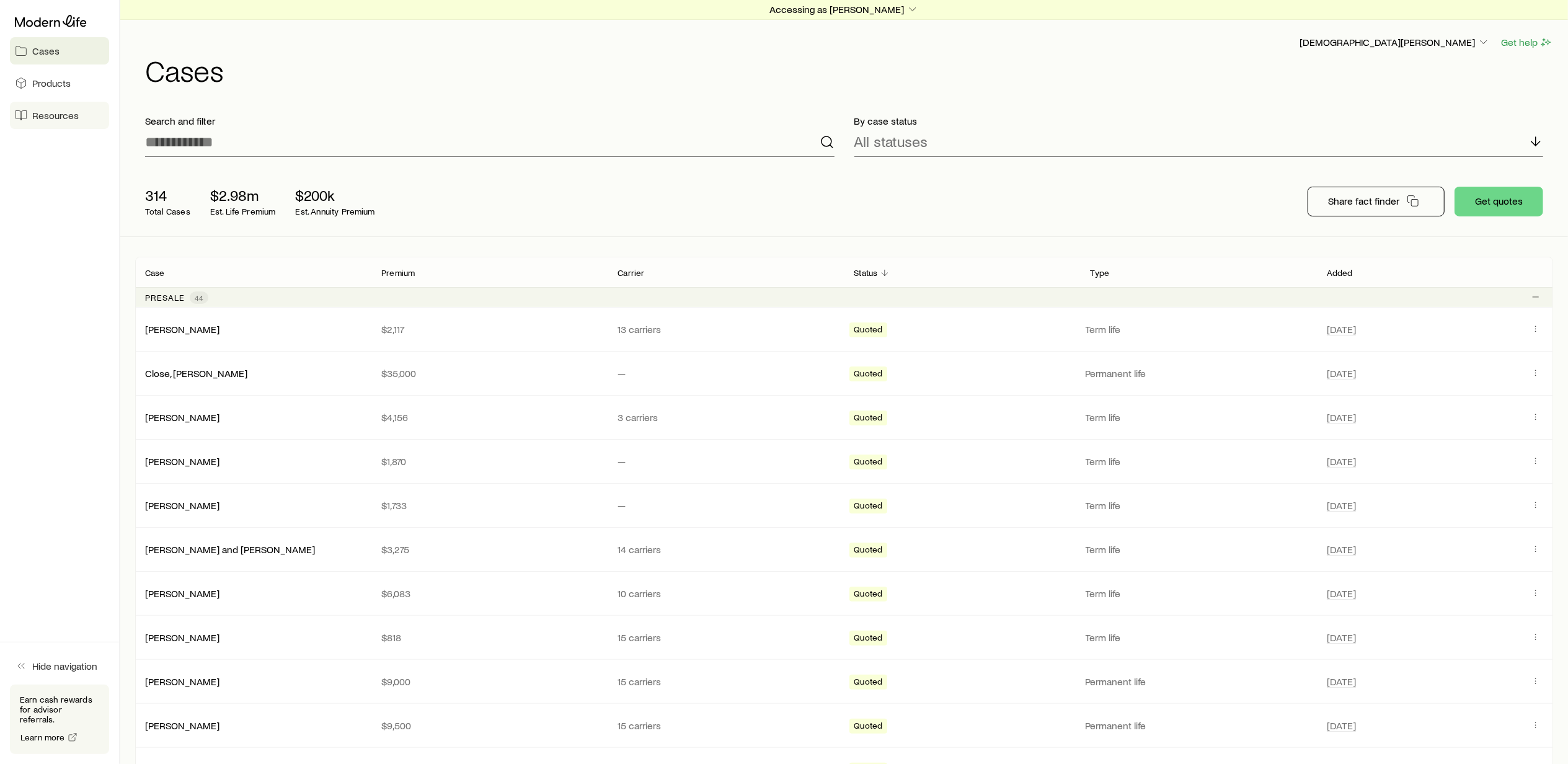
click at [65, 112] on span "Resources" at bounding box center [56, 115] width 47 height 12
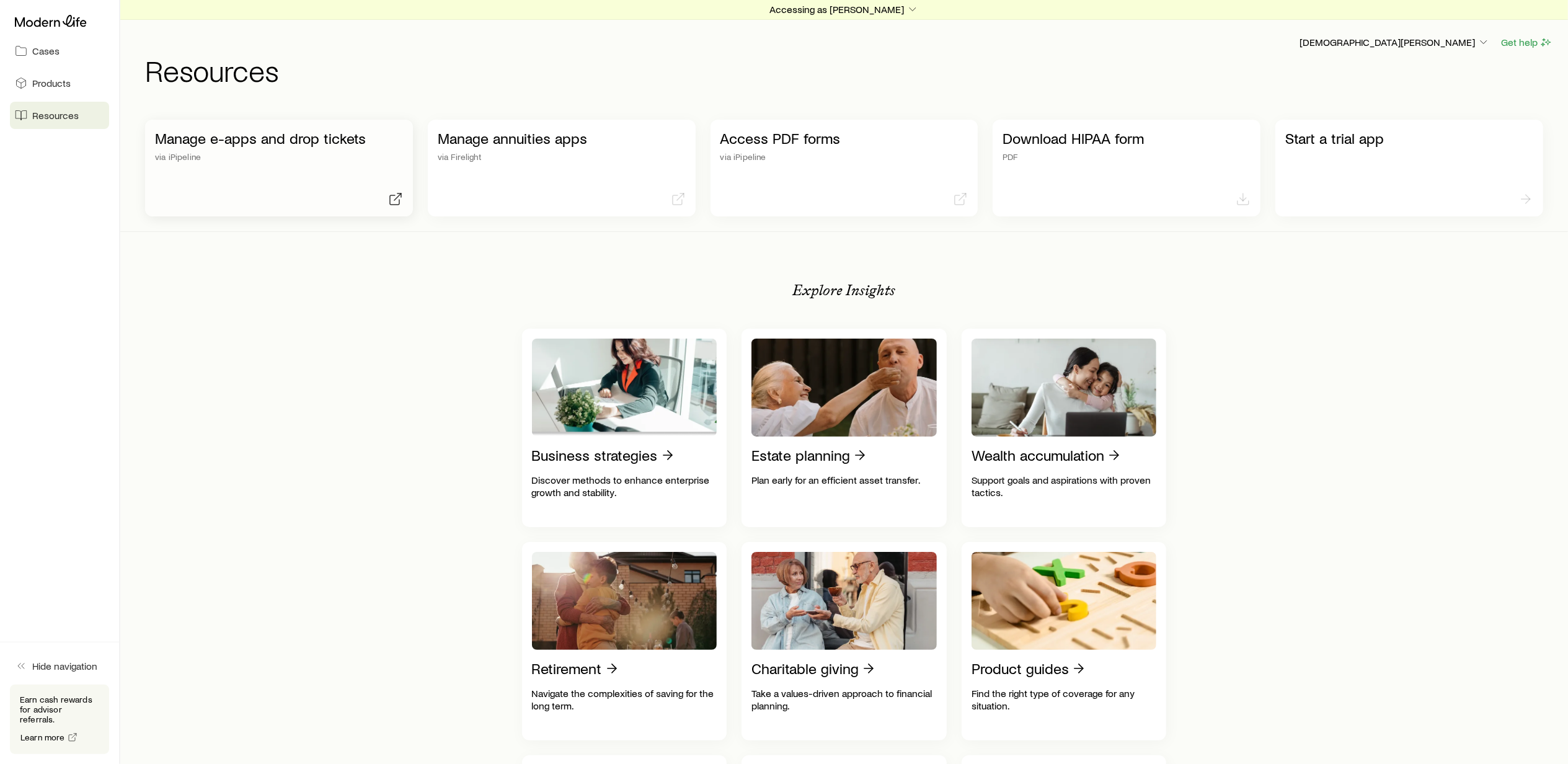
click at [259, 142] on p "Manage e-apps and drop tickets" at bounding box center [279, 138] width 248 height 18
click at [42, 53] on span "Cases" at bounding box center [46, 51] width 27 height 12
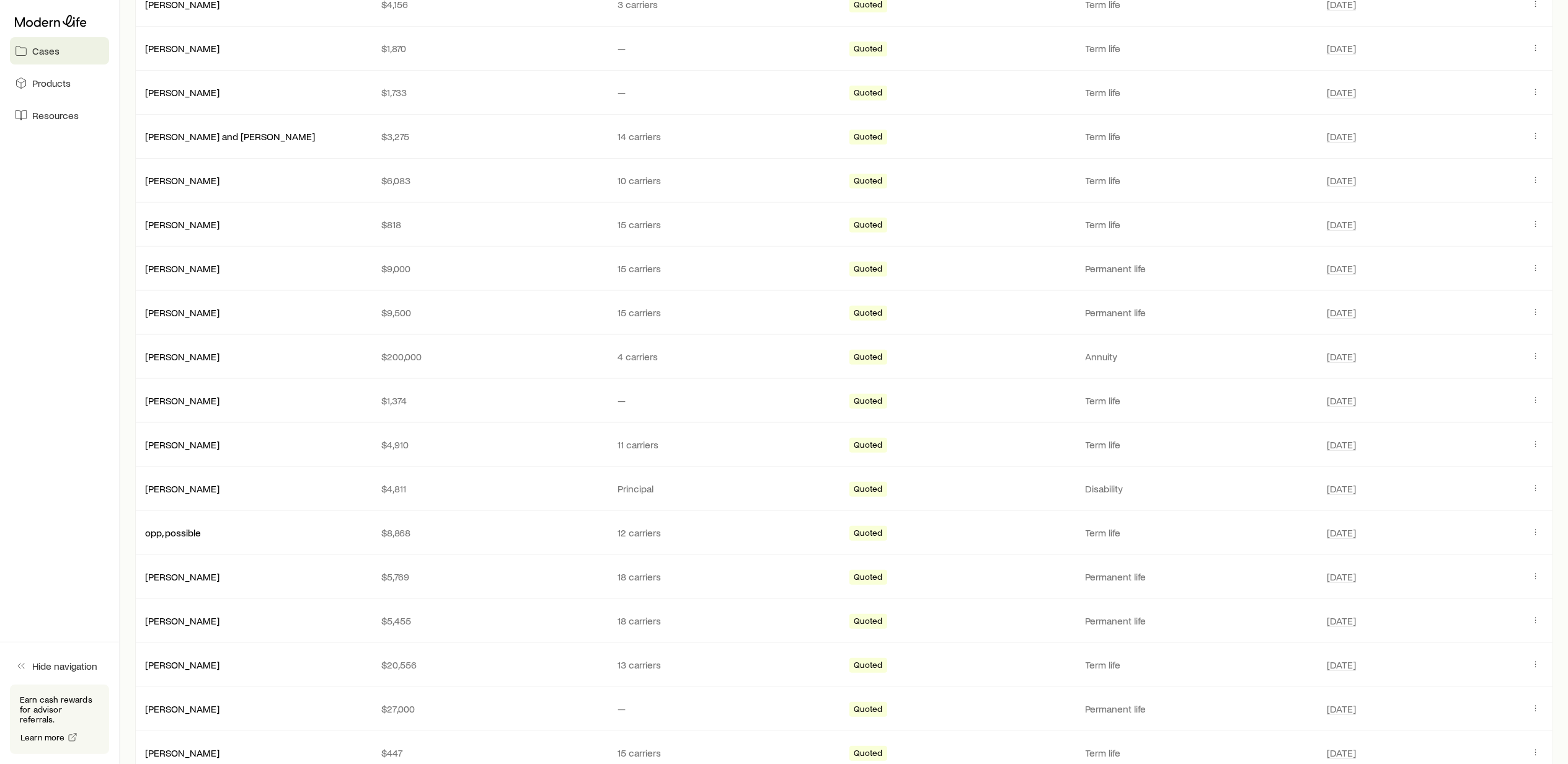
scroll to position [331, 0]
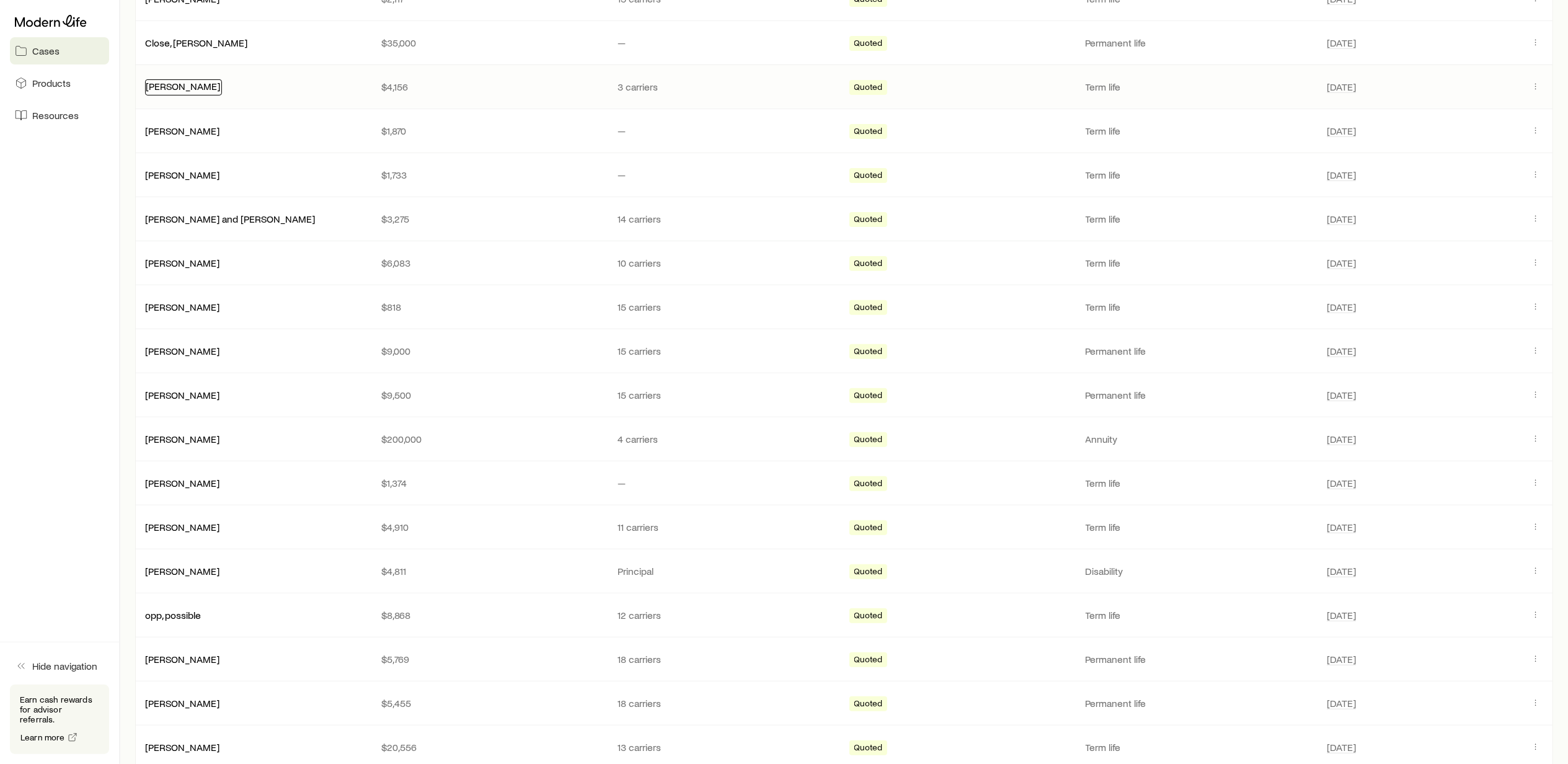
click at [179, 87] on link "[PERSON_NAME]" at bounding box center [183, 85] width 74 height 12
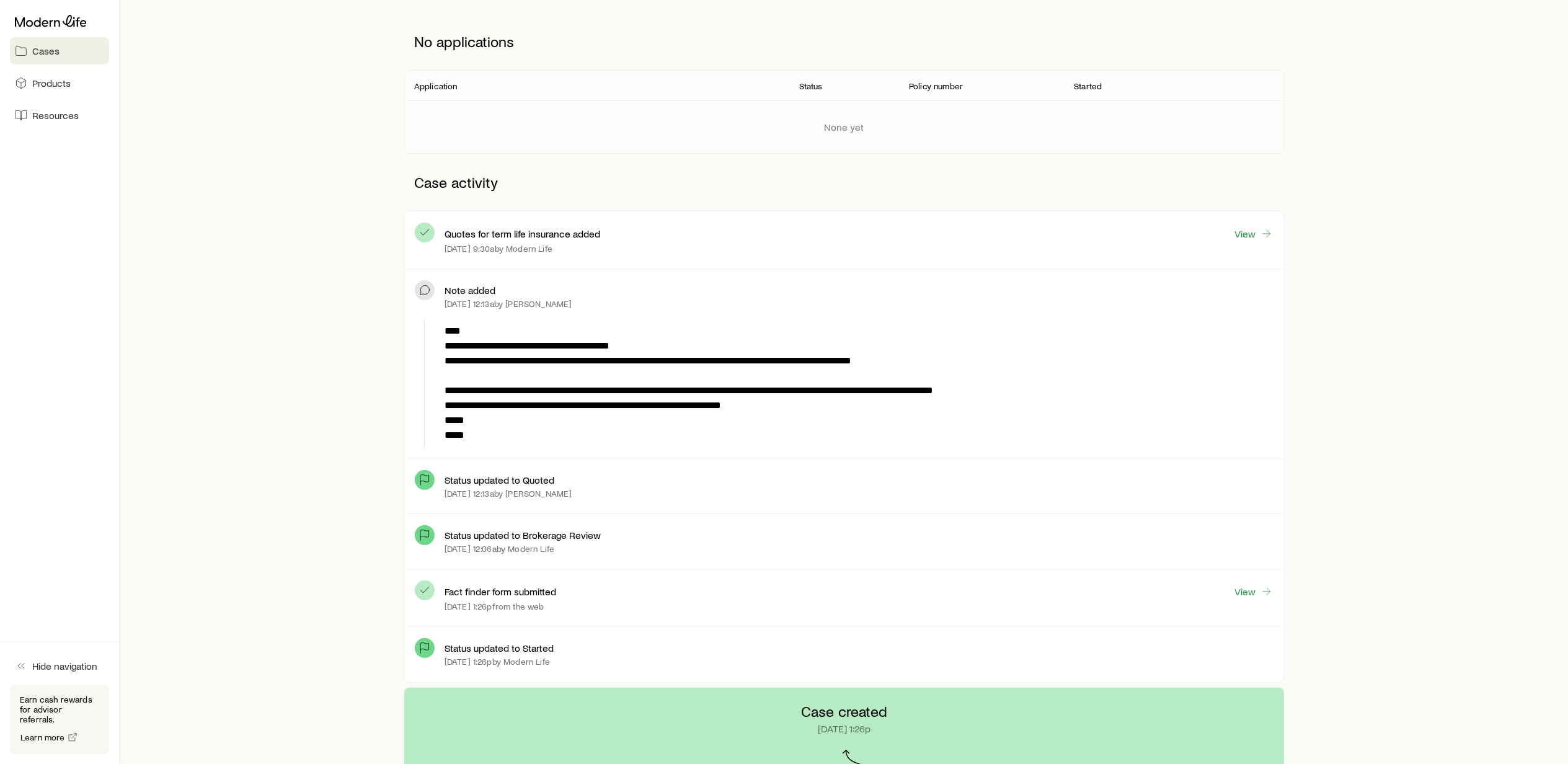
scroll to position [248, 0]
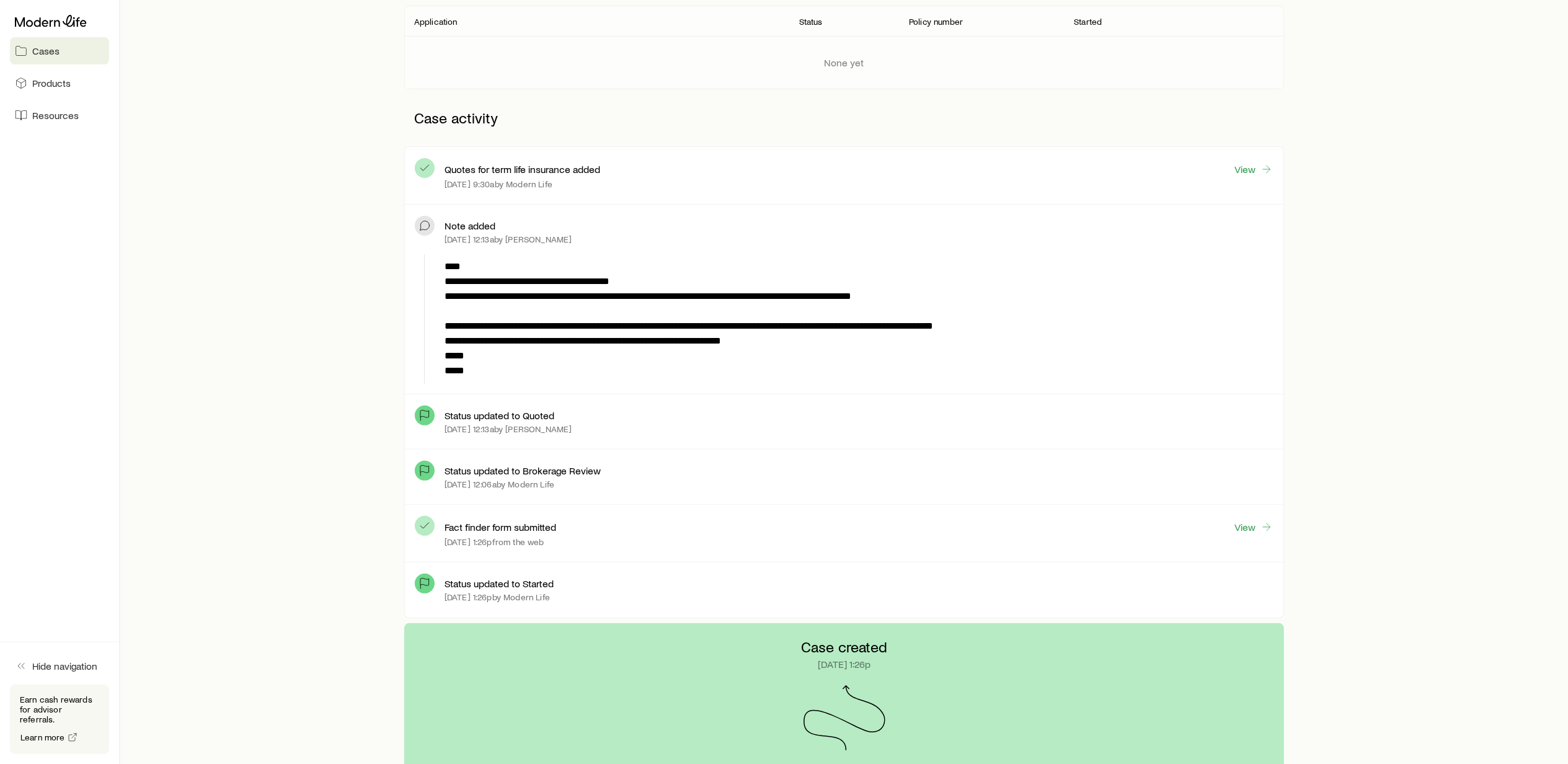
drag, startPoint x: 351, startPoint y: 515, endPoint x: 350, endPoint y: 509, distance: 6.1
click at [350, 512] on div "**********" at bounding box center [844, 286] width 1408 height 675
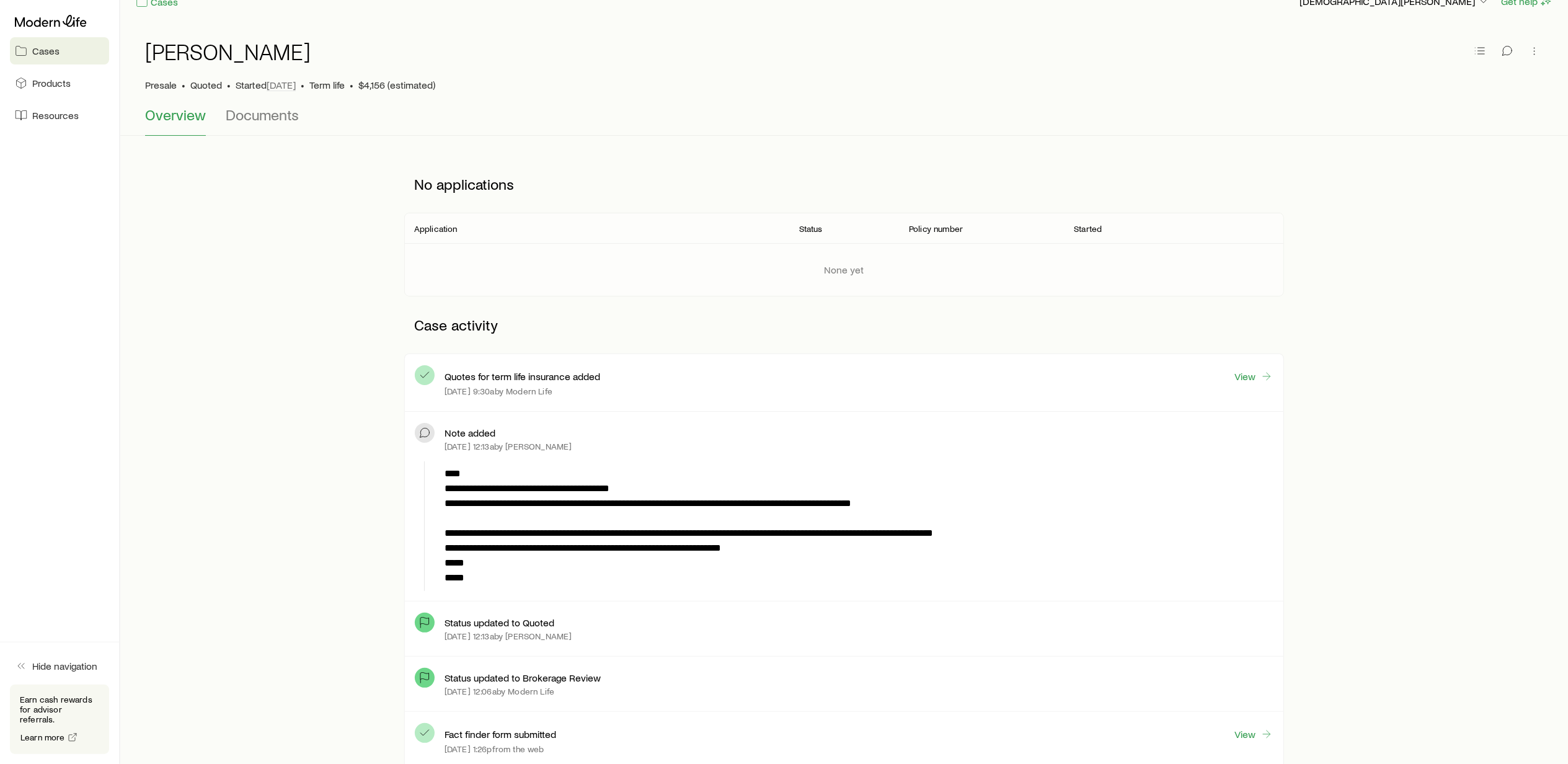
scroll to position [0, 0]
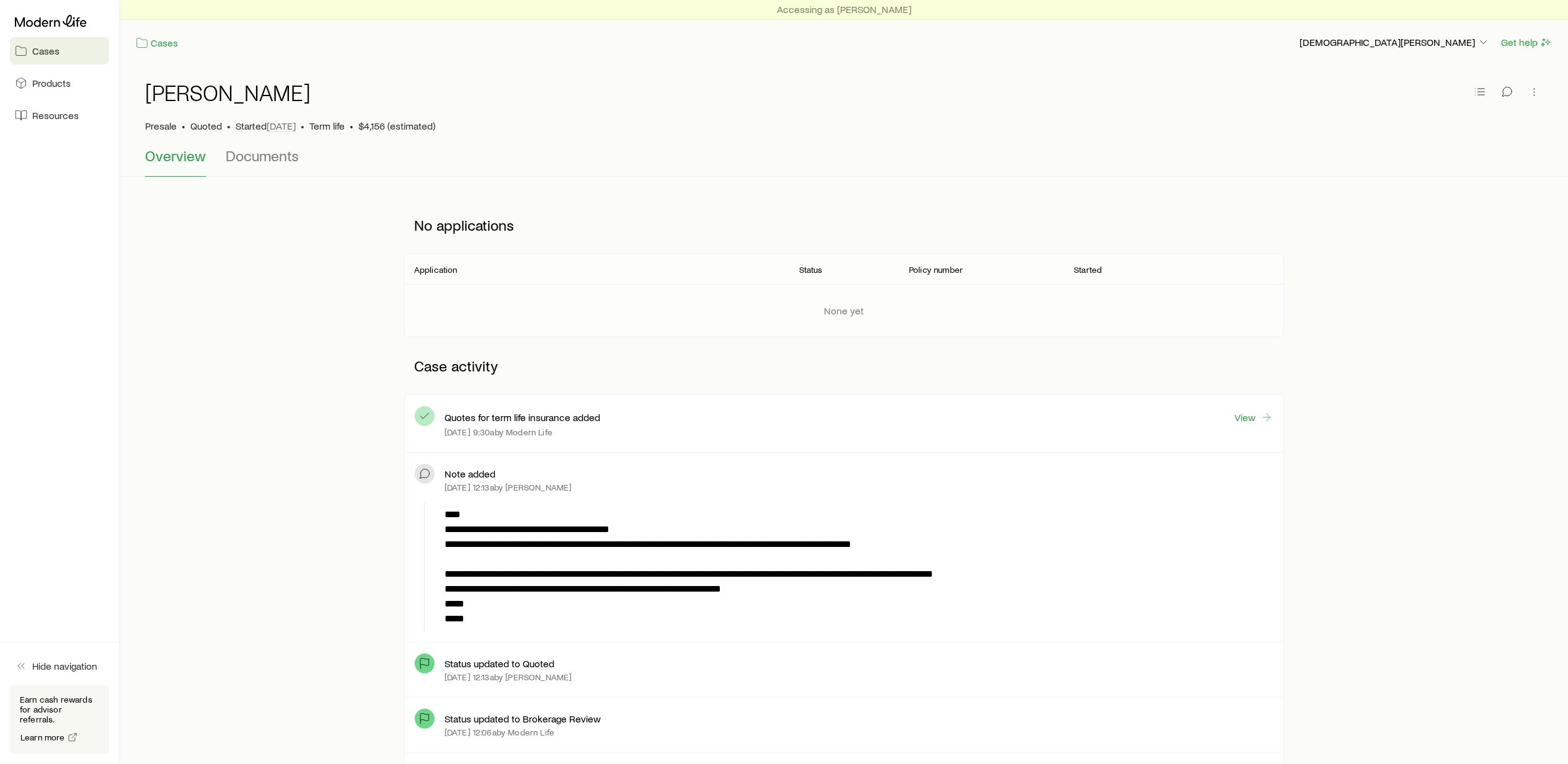
click at [316, 445] on div "**********" at bounding box center [844, 534] width 1408 height 675
click at [53, 81] on span "Products" at bounding box center [51, 83] width 39 height 12
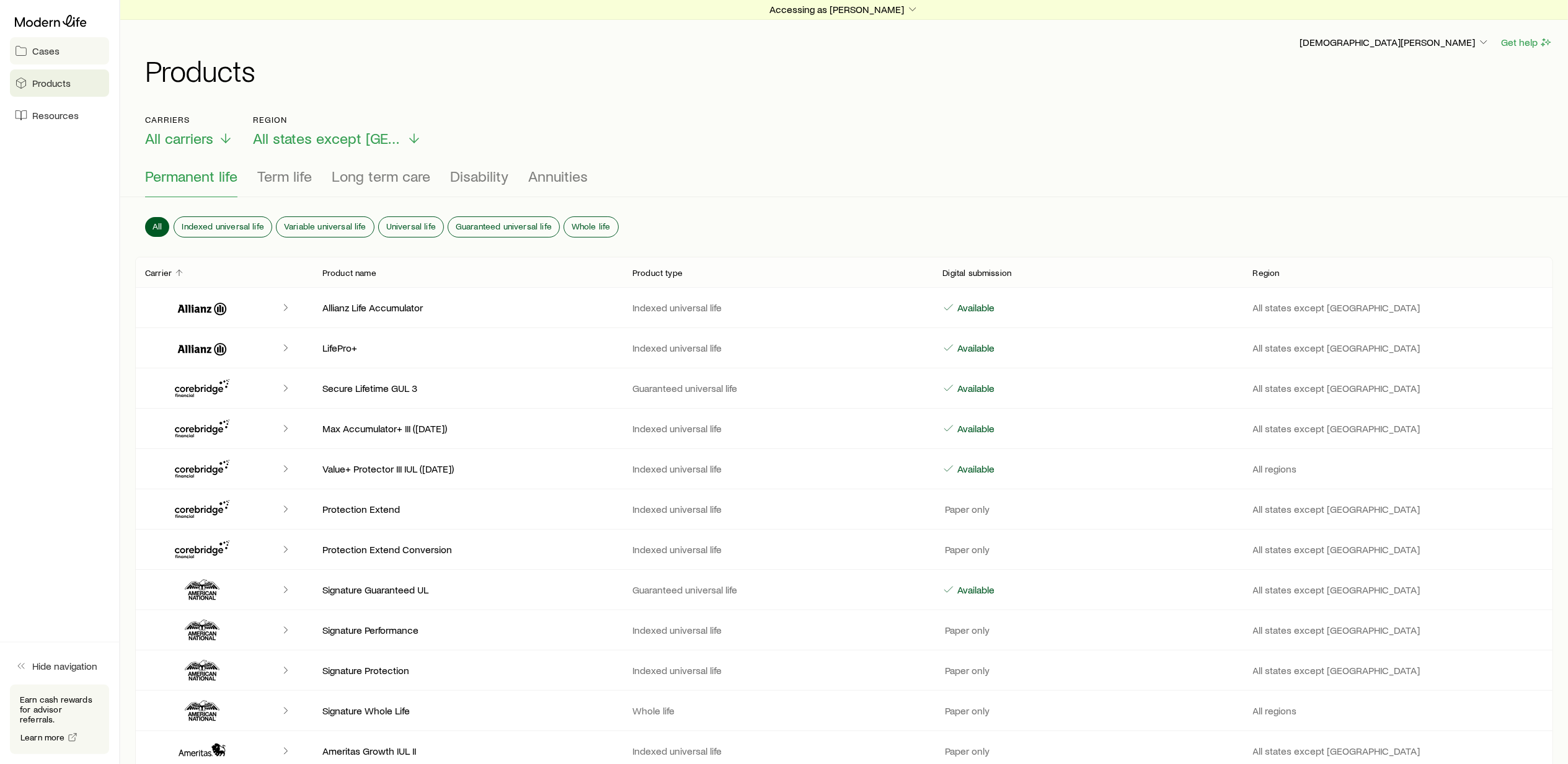
click at [48, 54] on span "Cases" at bounding box center [46, 51] width 27 height 12
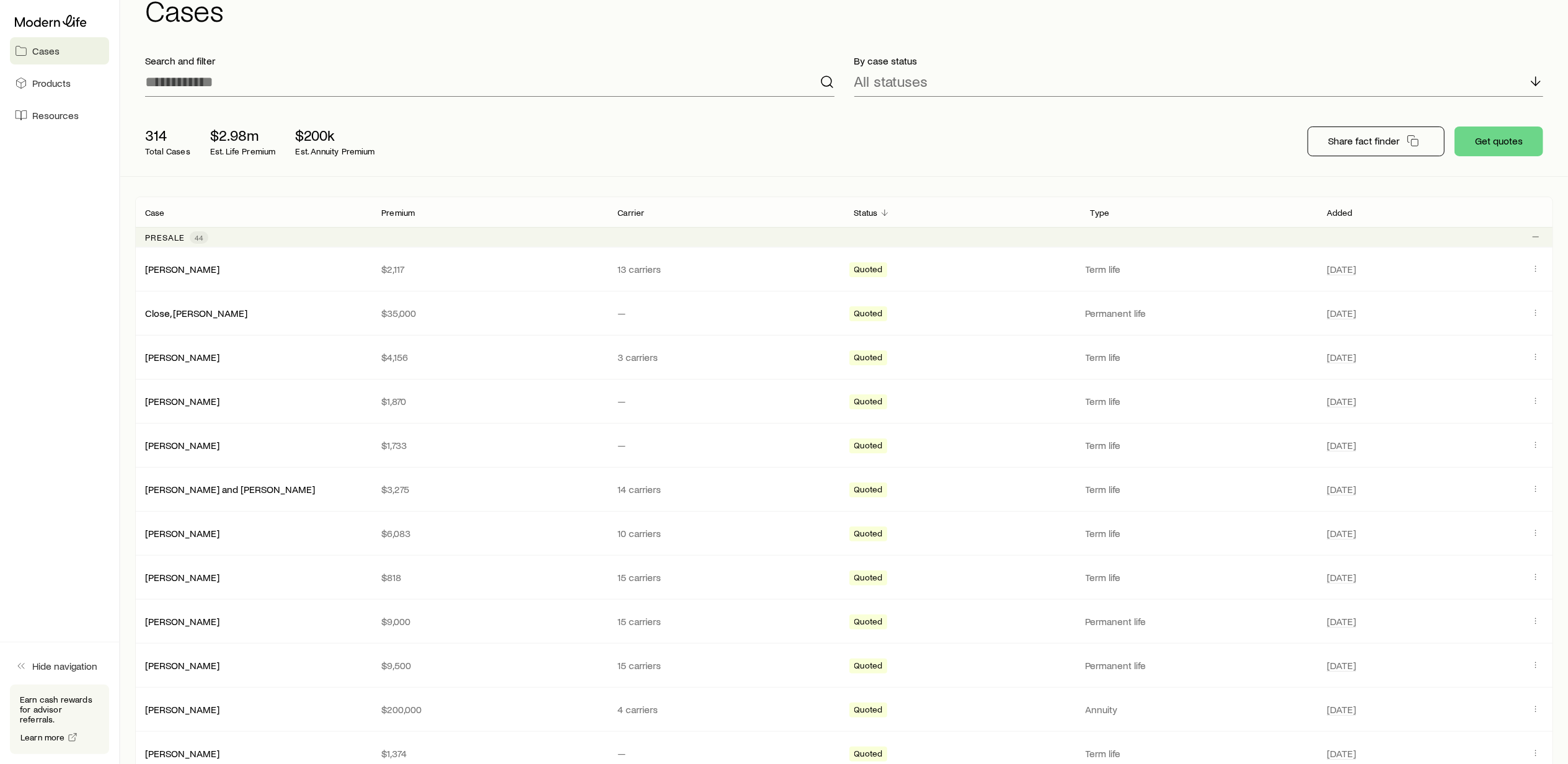
scroll to position [165, 0]
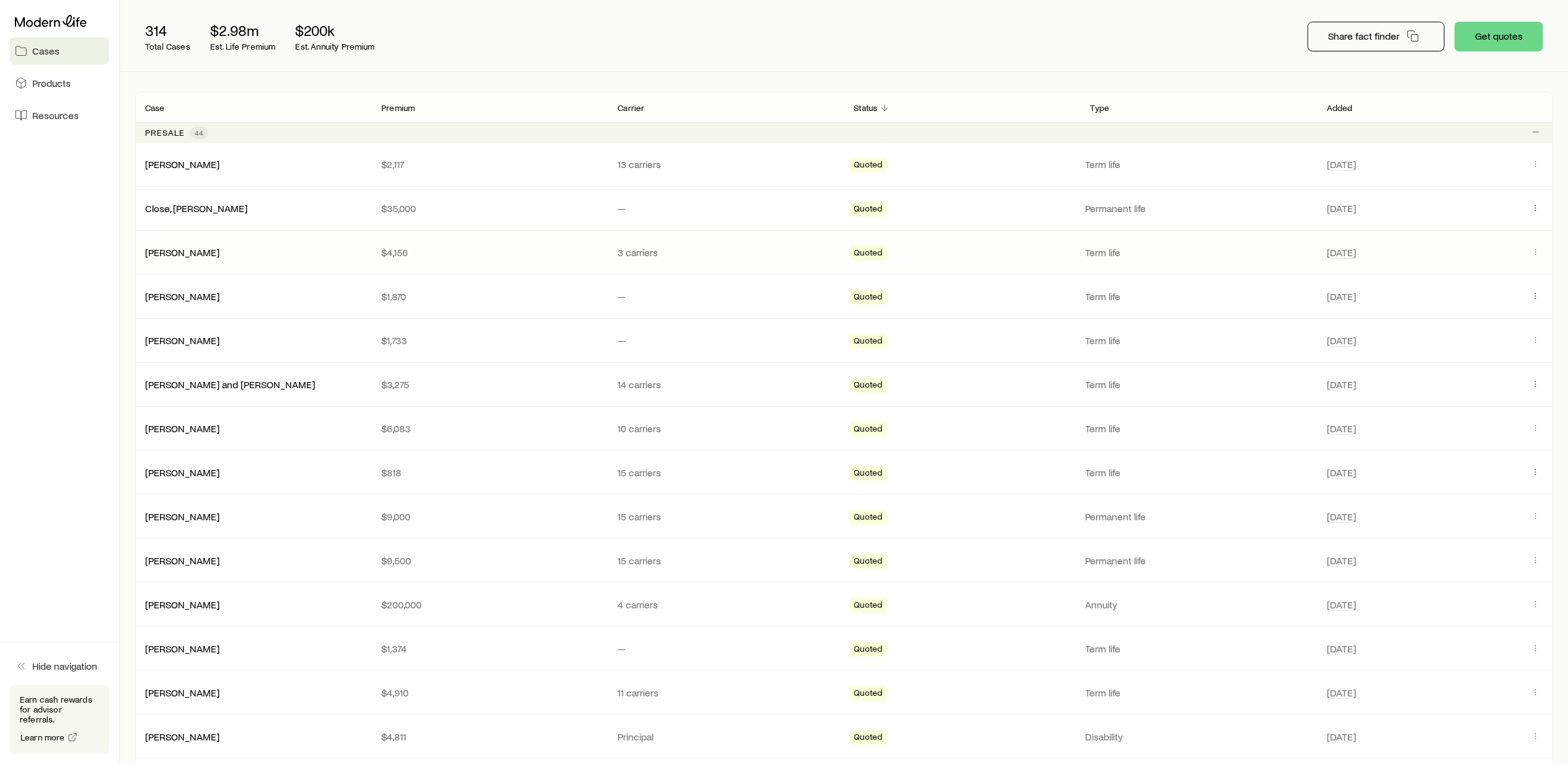
click at [864, 252] on span "Quoted" at bounding box center [869, 253] width 28 height 13
click at [1533, 253] on icon "Client cases" at bounding box center [1536, 251] width 10 height 10
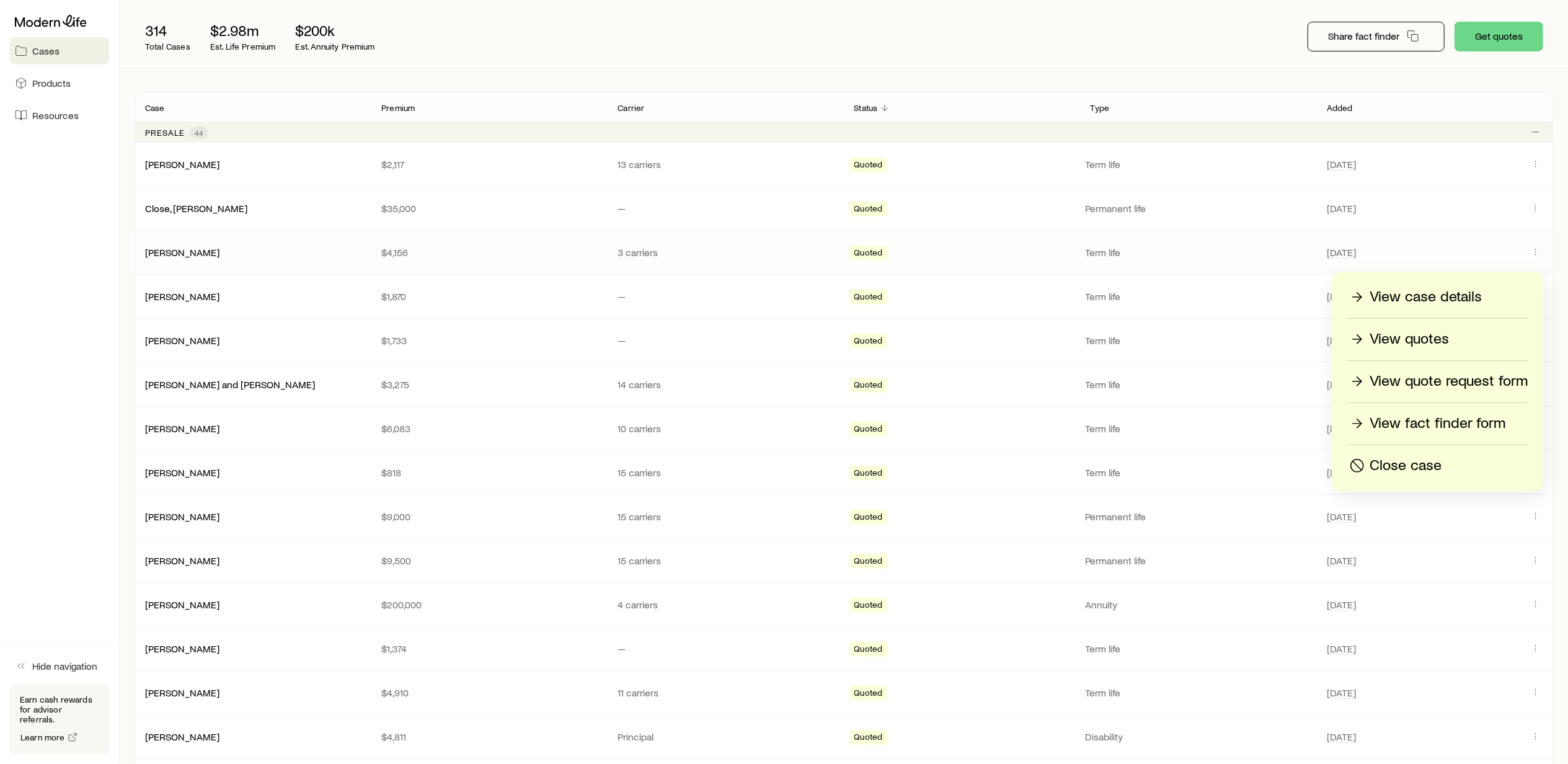
click at [1399, 336] on p "View quotes" at bounding box center [1409, 339] width 79 height 20
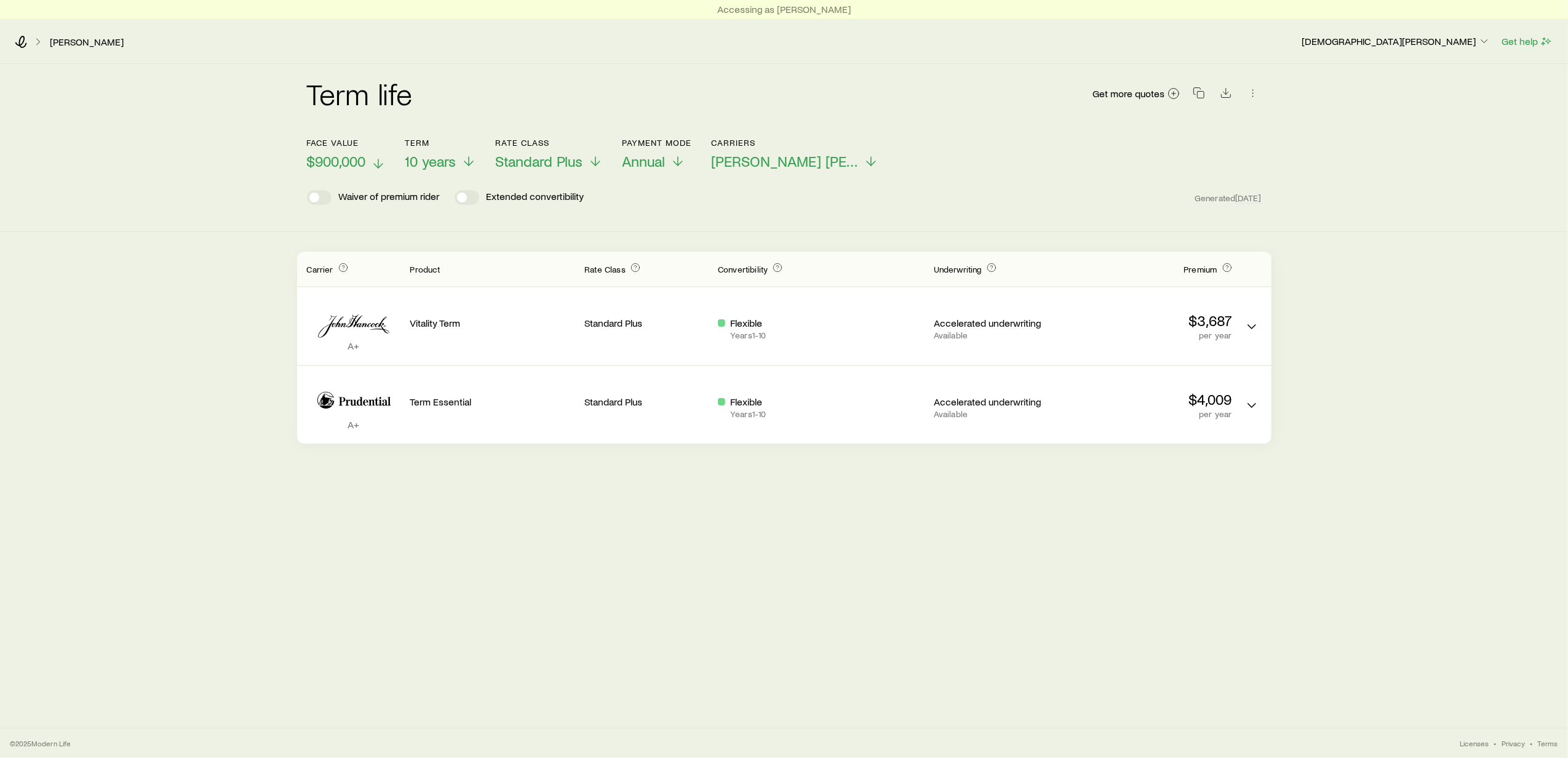
click at [376, 159] on icon at bounding box center [378, 164] width 15 height 15
click at [604, 160] on icon at bounding box center [606, 164] width 15 height 15
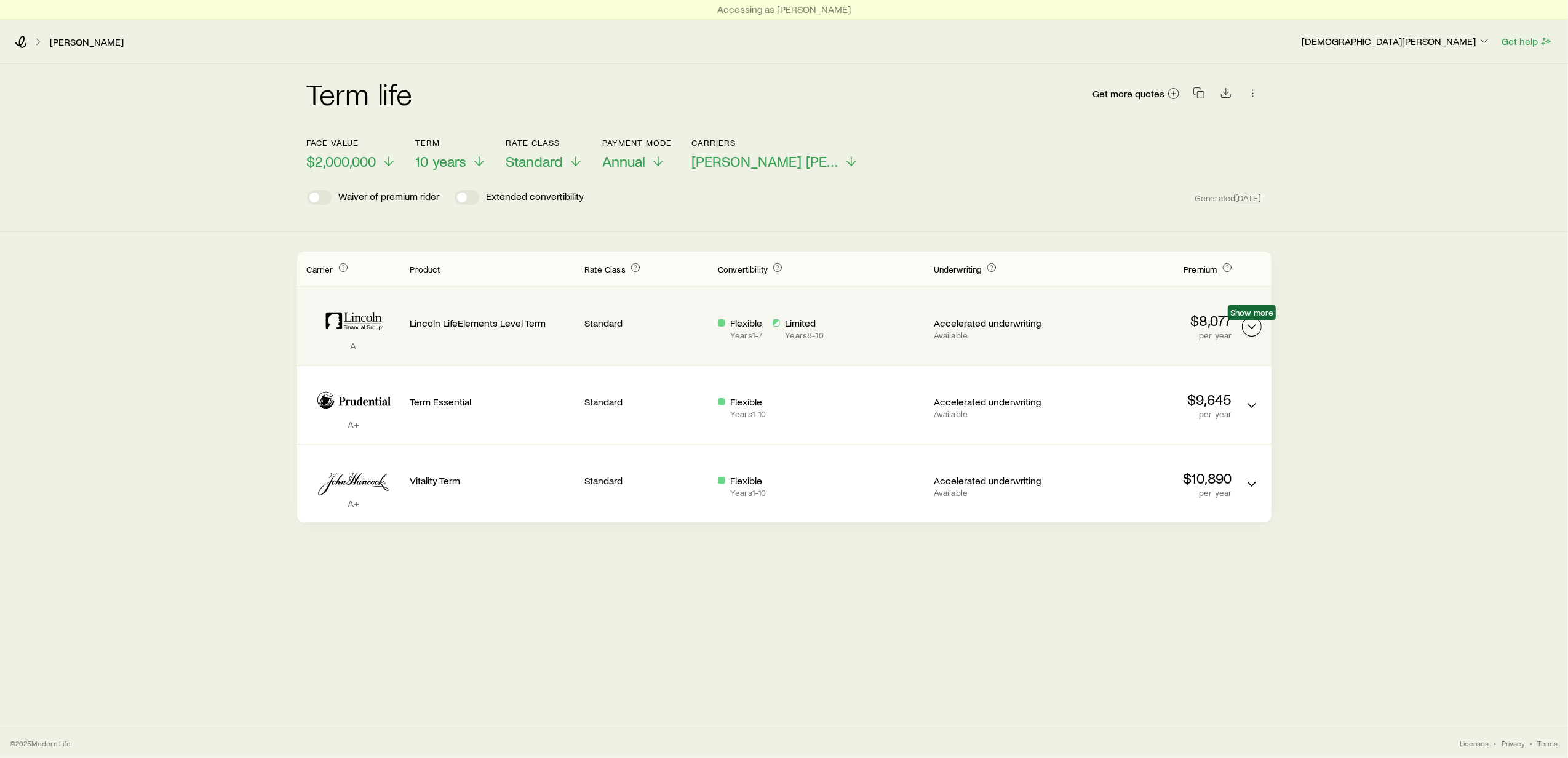
click at [1253, 330] on icon "Term quotes" at bounding box center [1252, 327] width 15 height 15
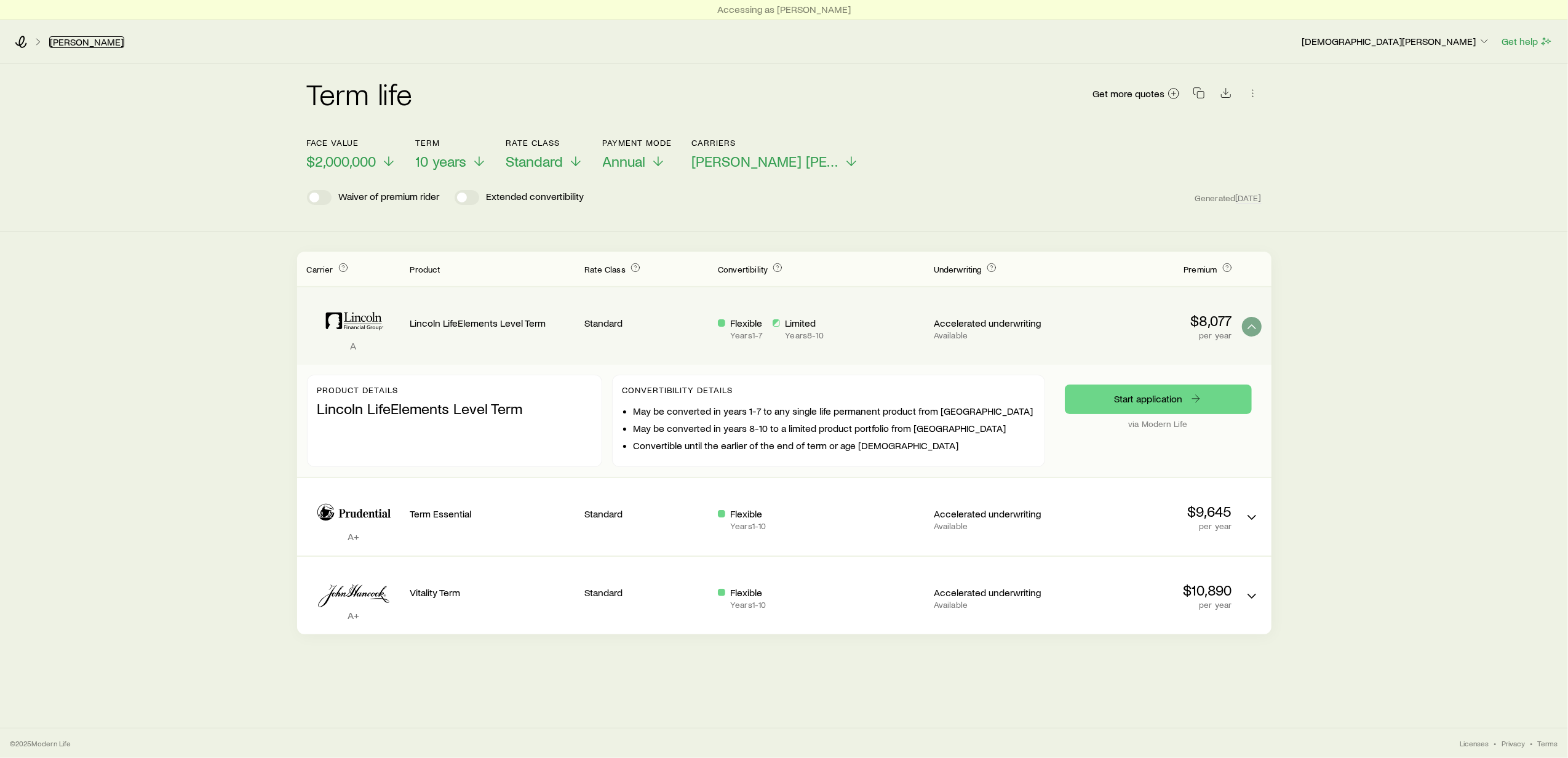
click at [68, 36] on link "[PERSON_NAME]" at bounding box center [87, 42] width 75 height 11
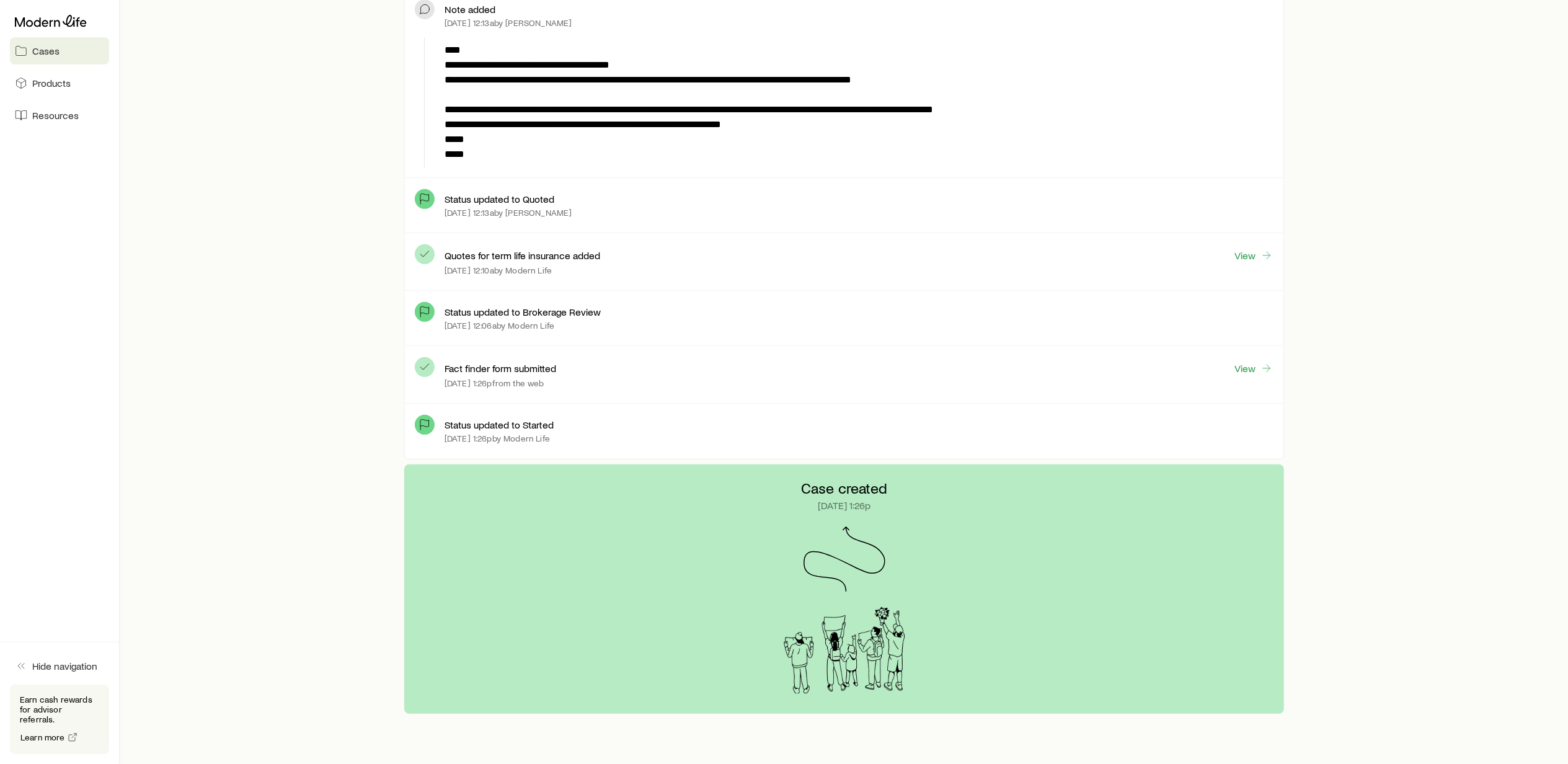
scroll to position [413, 0]
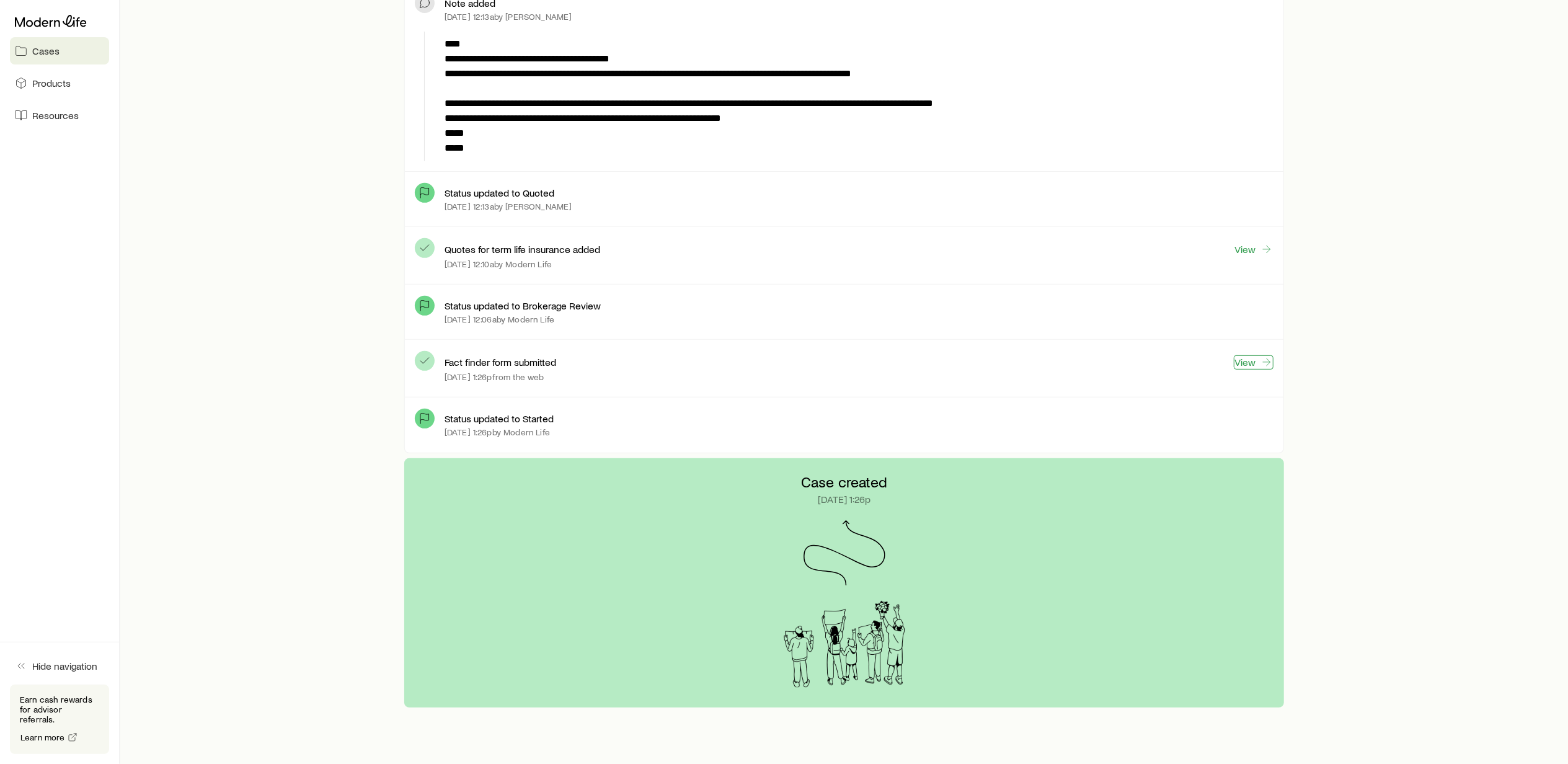
click at [1246, 363] on link "View" at bounding box center [1253, 362] width 40 height 14
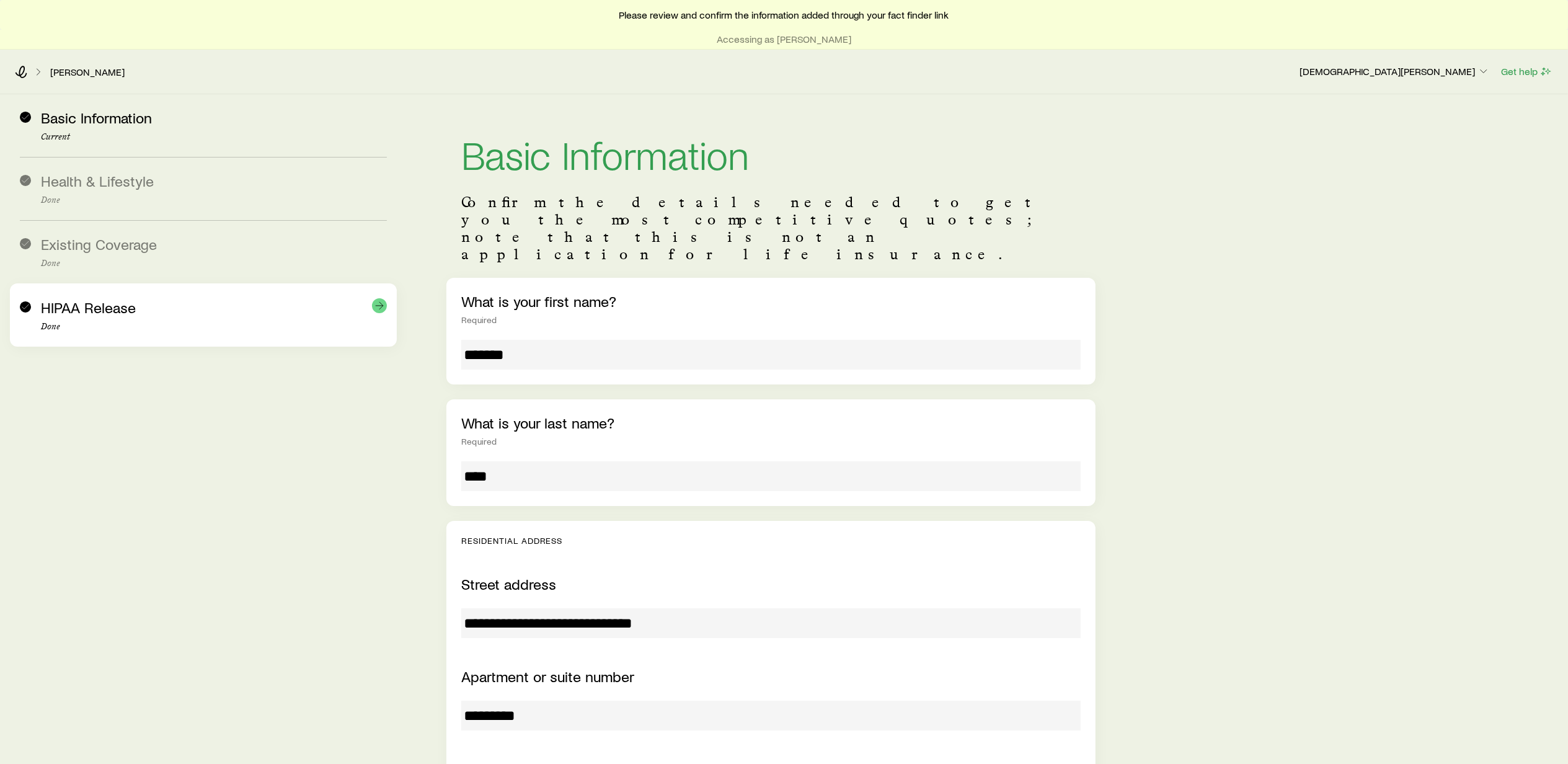
click at [77, 305] on span "HIPAA Release" at bounding box center [88, 307] width 95 height 18
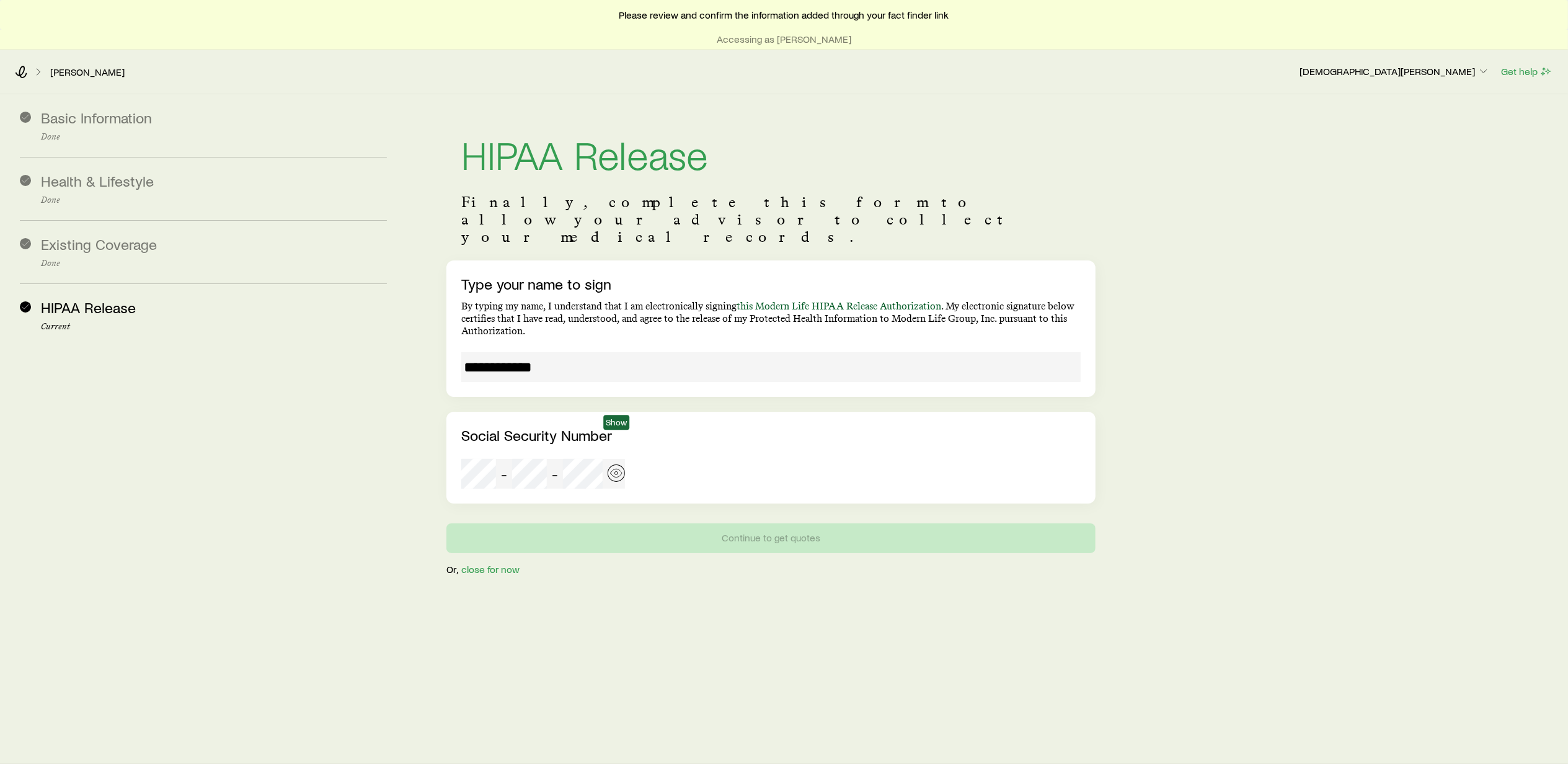
click at [619, 467] on icon "button" at bounding box center [616, 473] width 12 height 12
click at [73, 67] on link "[PERSON_NAME]" at bounding box center [87, 72] width 76 height 12
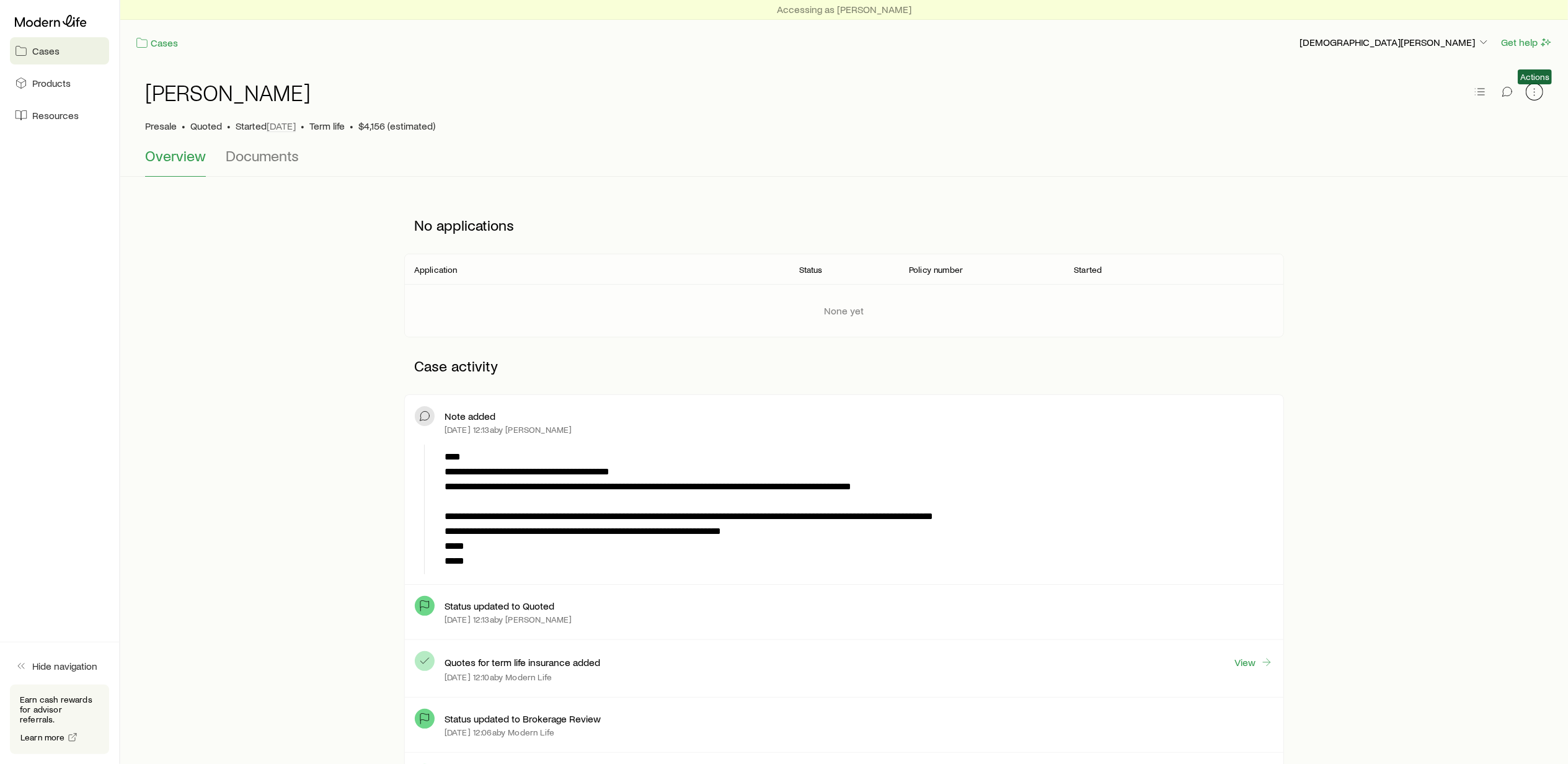
click at [1534, 92] on icon "button" at bounding box center [1533, 92] width 1 height 1
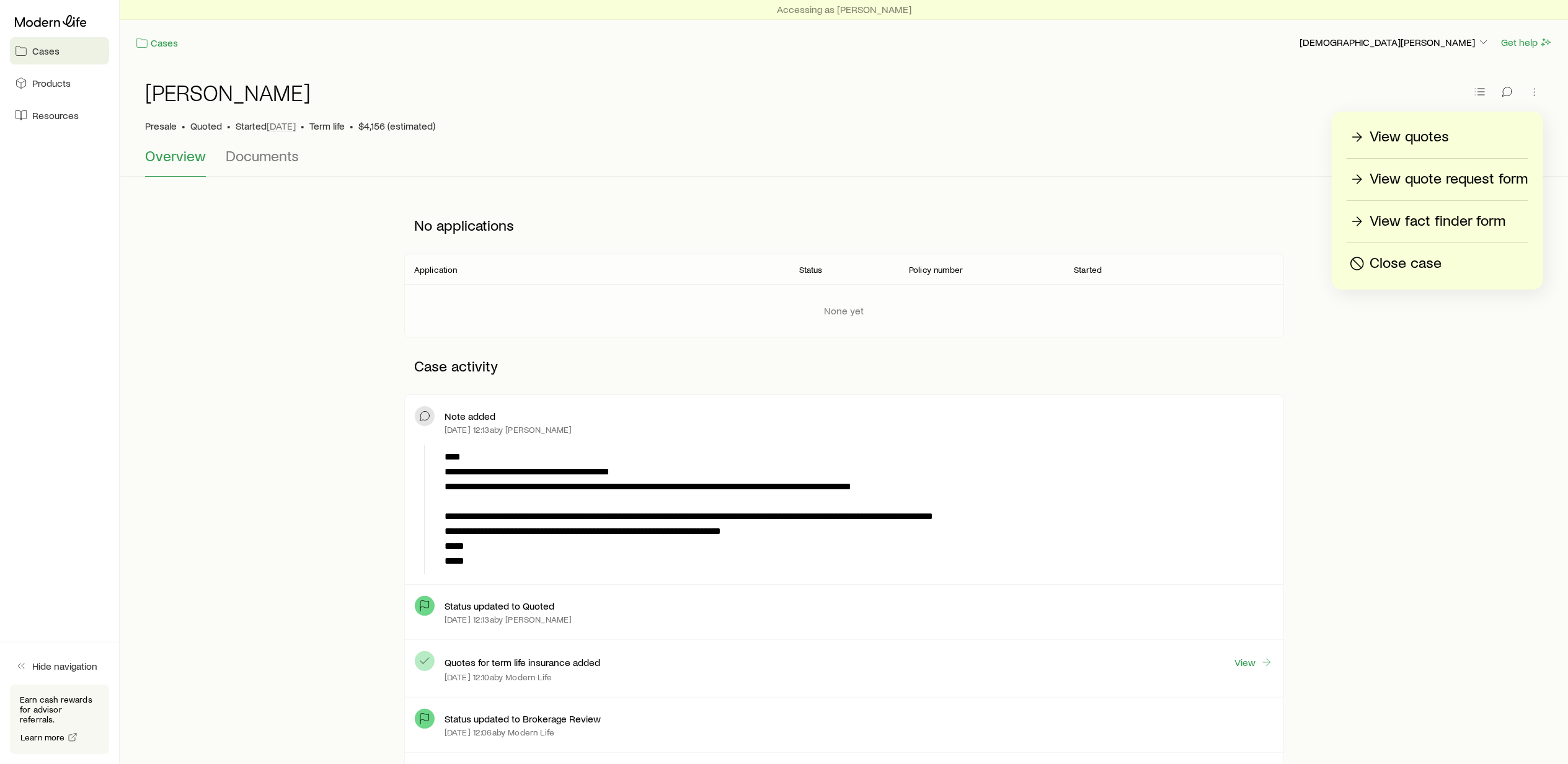
click at [1399, 137] on p "View quotes" at bounding box center [1409, 137] width 79 height 20
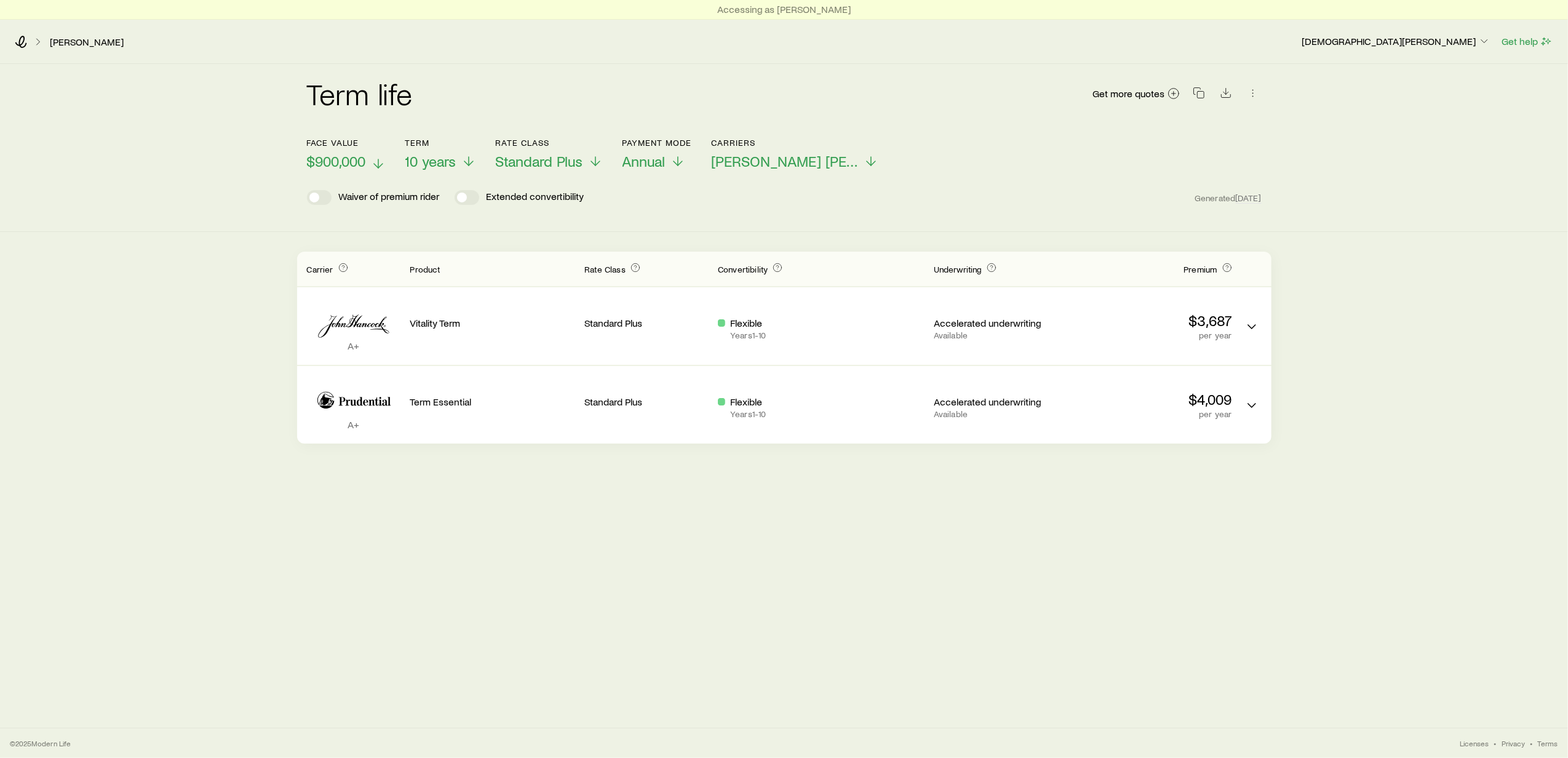
click at [372, 166] on icon at bounding box center [378, 164] width 15 height 15
click at [592, 157] on span "Standard Plus" at bounding box center [550, 161] width 87 height 17
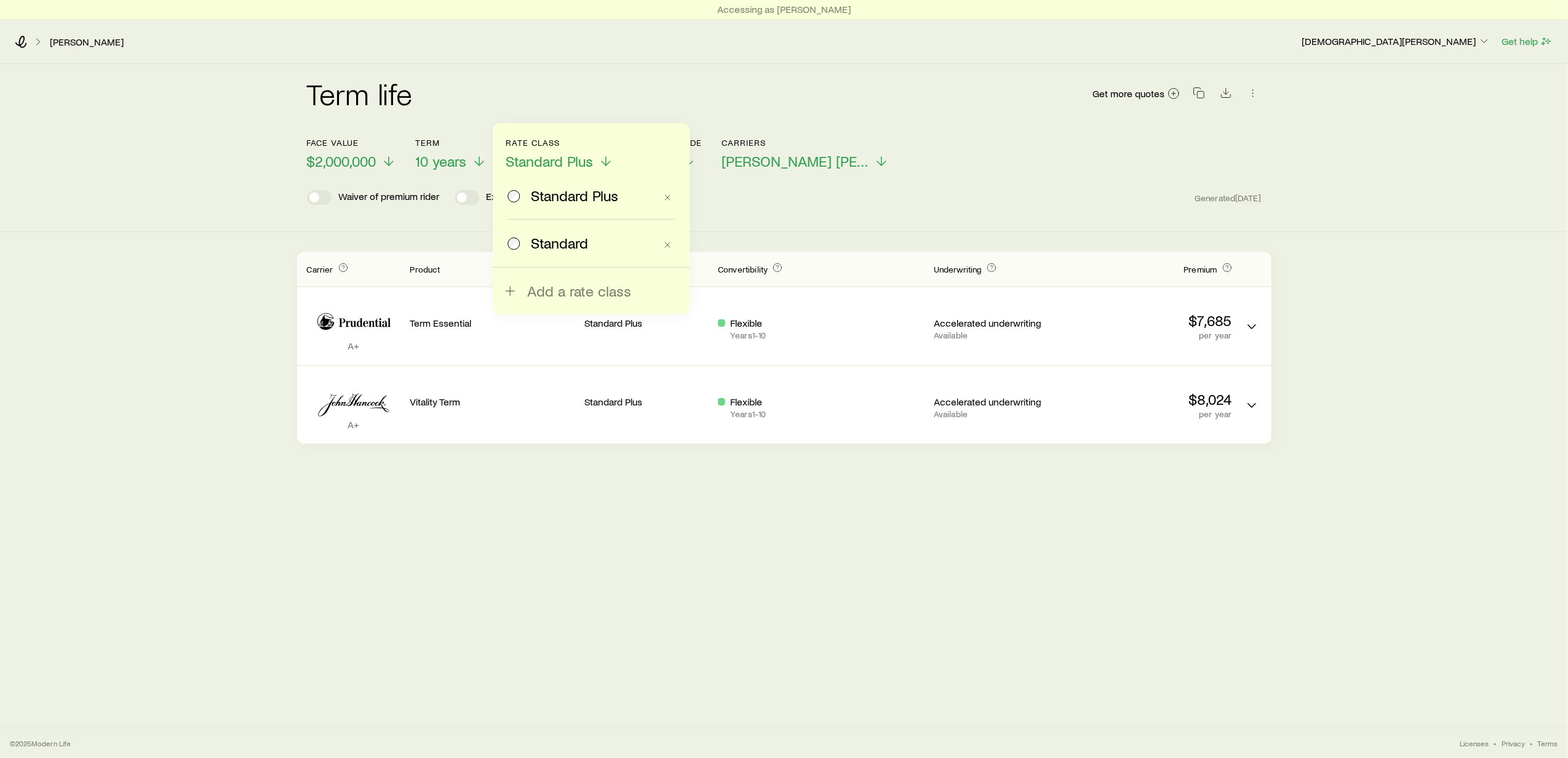
click at [515, 237] on span at bounding box center [514, 243] width 13 height 17
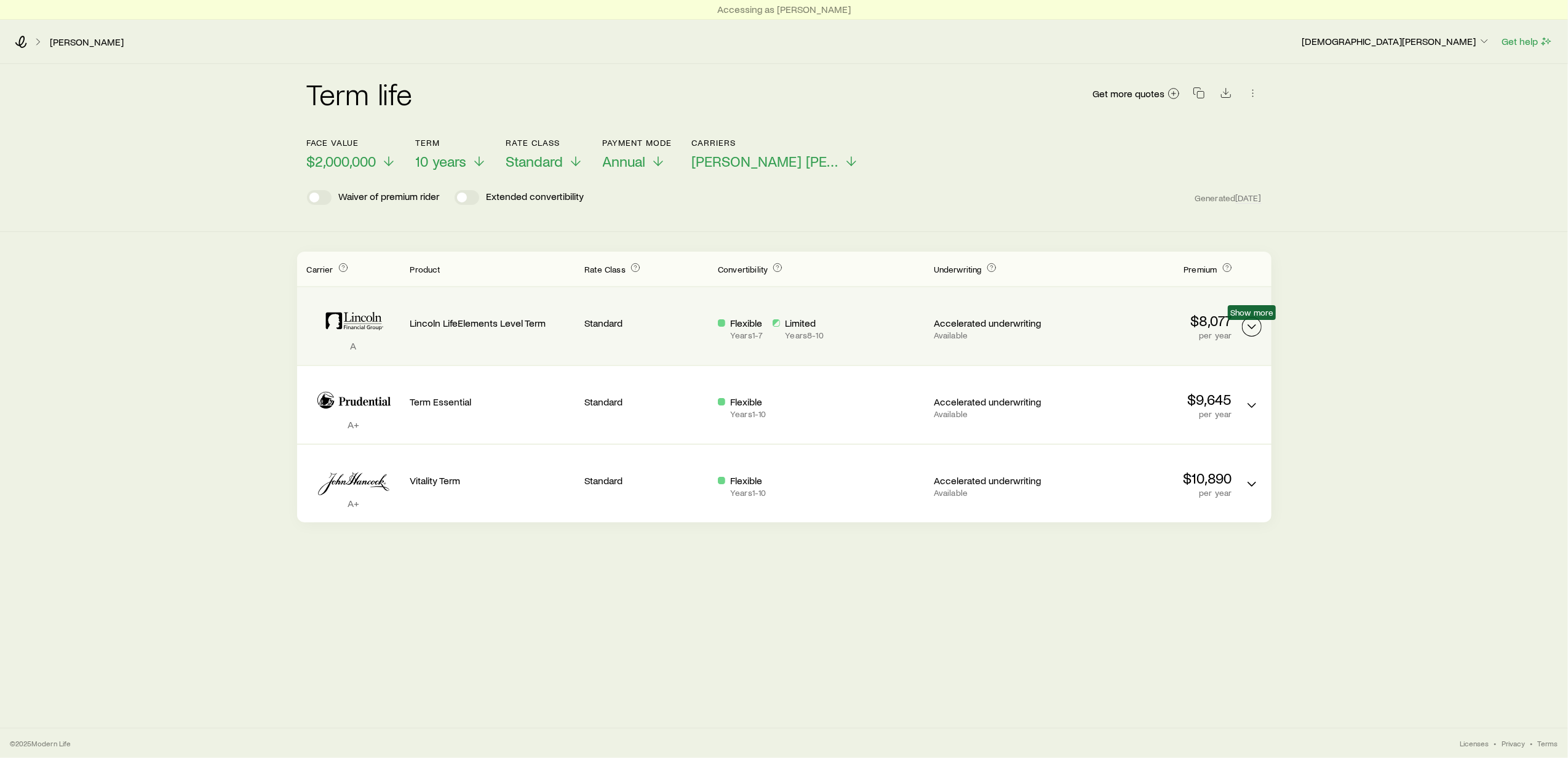
click at [1251, 325] on icon "Term quotes" at bounding box center [1252, 327] width 15 height 15
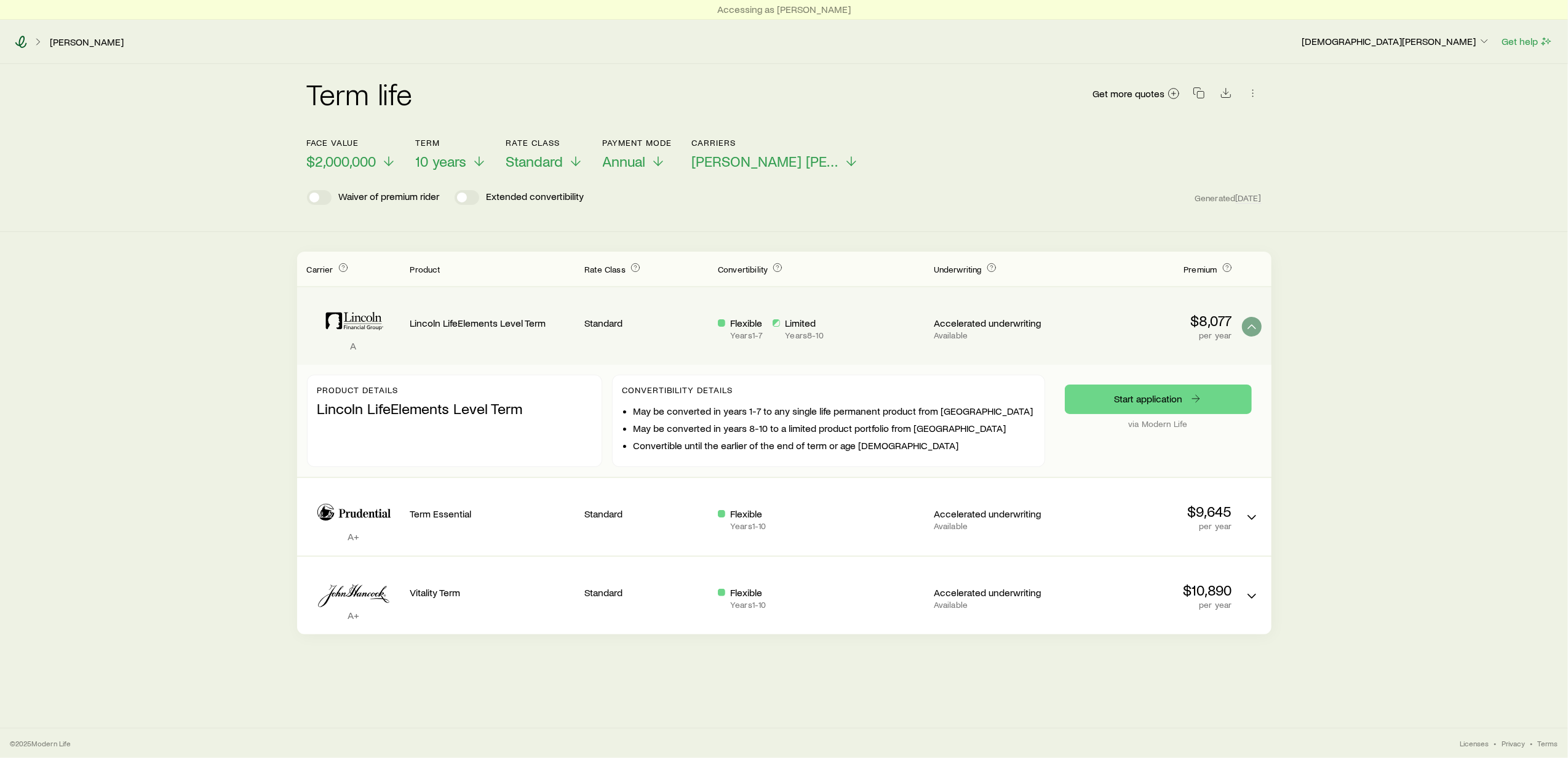
click at [20, 40] on icon at bounding box center [21, 42] width 12 height 12
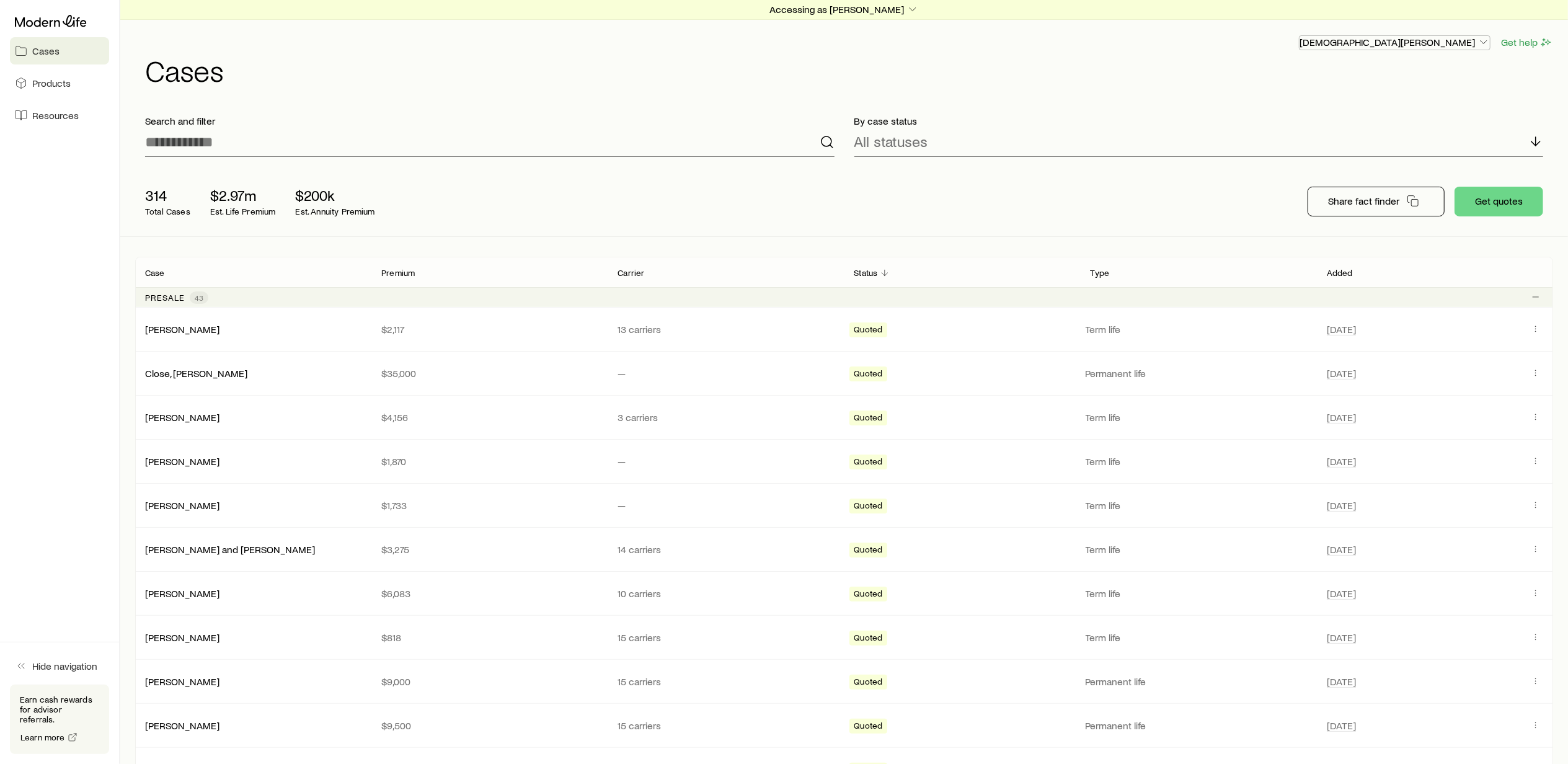
click at [1477, 41] on icon "button" at bounding box center [1483, 42] width 12 height 12
click at [1408, 75] on span "Licenses and contracts" at bounding box center [1420, 77] width 102 height 12
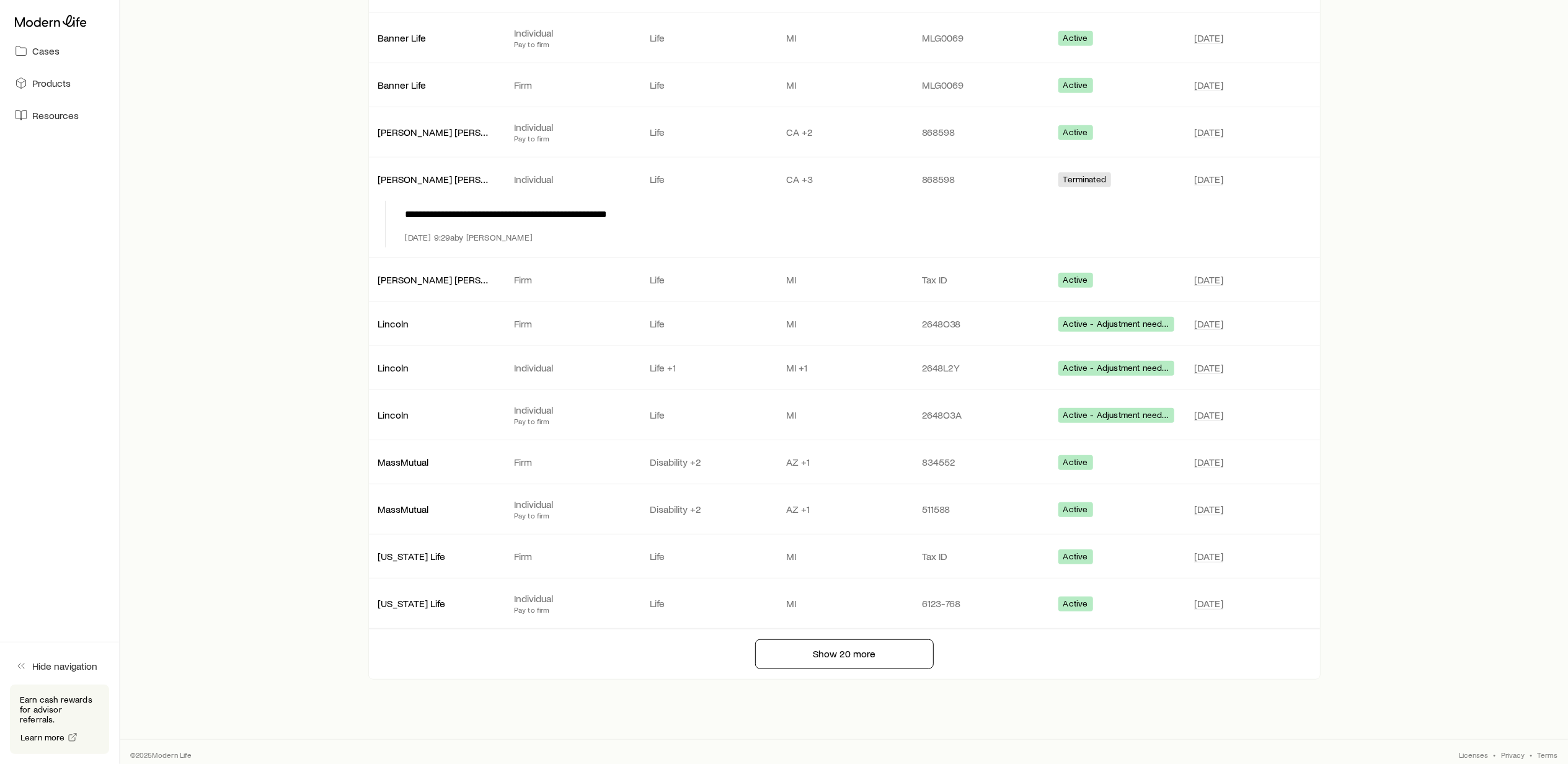
scroll to position [648, 0]
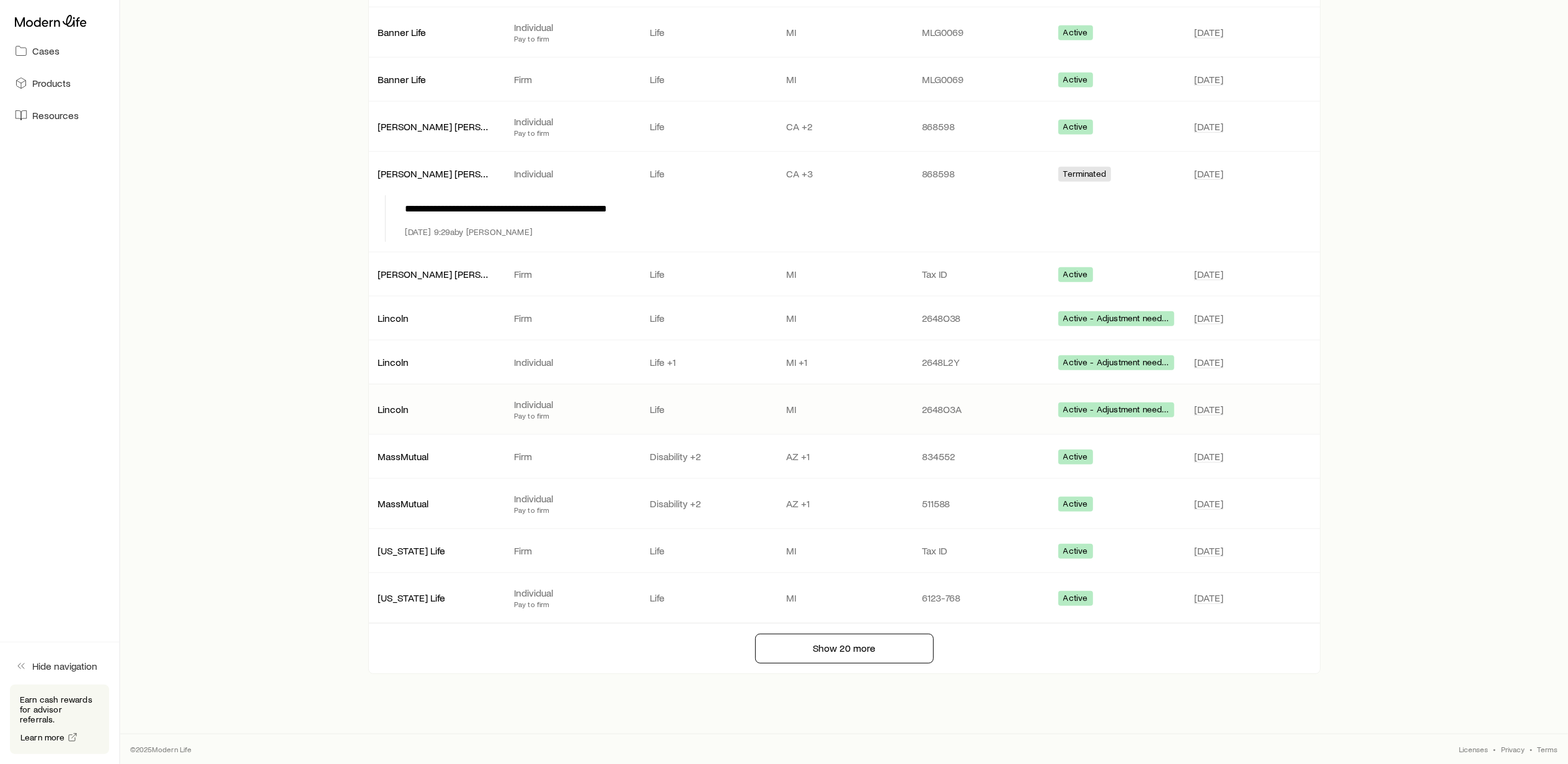
click at [527, 401] on p "Individual" at bounding box center [571, 404] width 116 height 12
click at [392, 405] on p "Lincoln" at bounding box center [436, 409] width 116 height 12
click at [1091, 406] on span "Active - Adjustment needed" at bounding box center [1116, 410] width 106 height 13
